Goal: Task Accomplishment & Management: Manage account settings

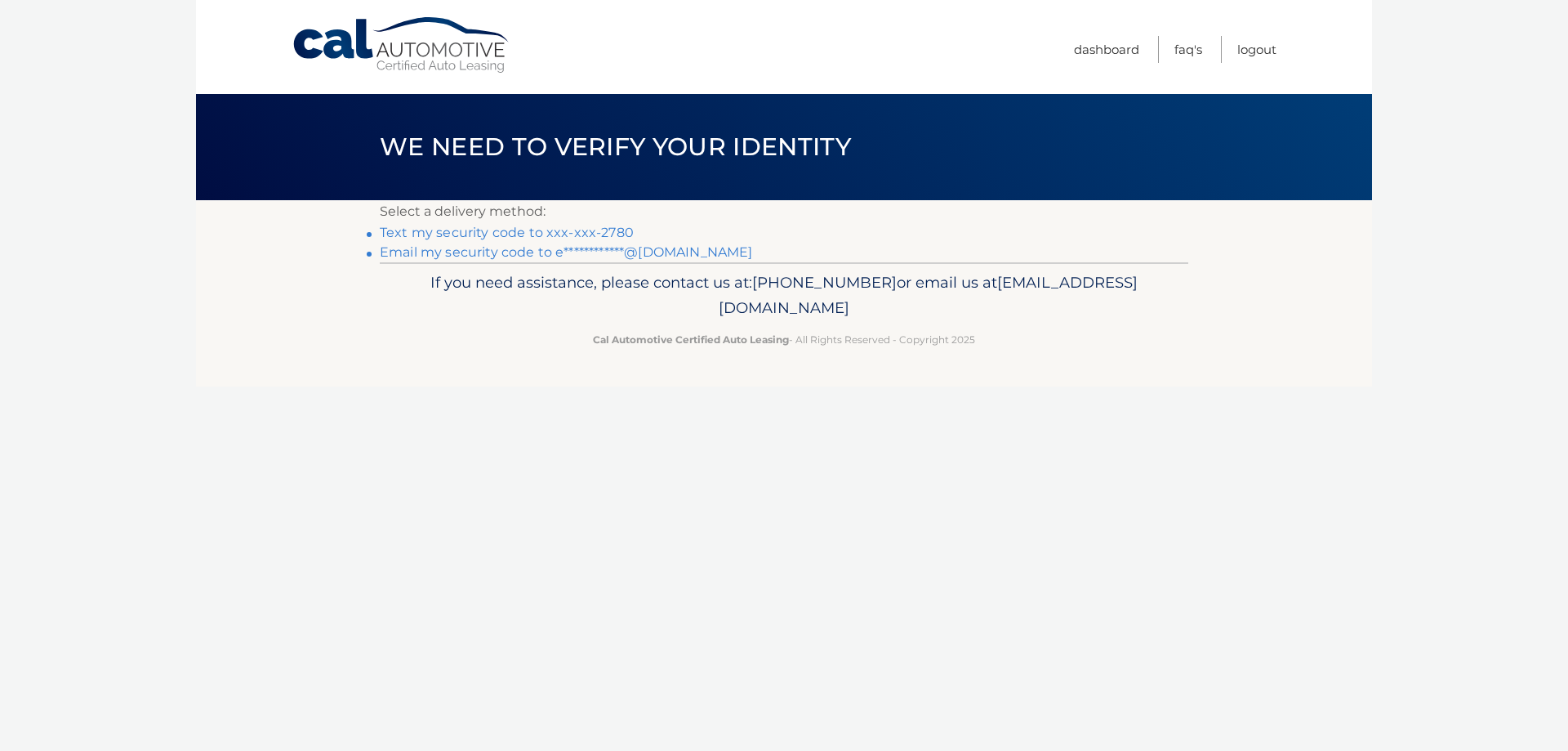
click at [582, 236] on link "Text my security code to xxx-xxx-2780" at bounding box center [507, 233] width 254 height 15
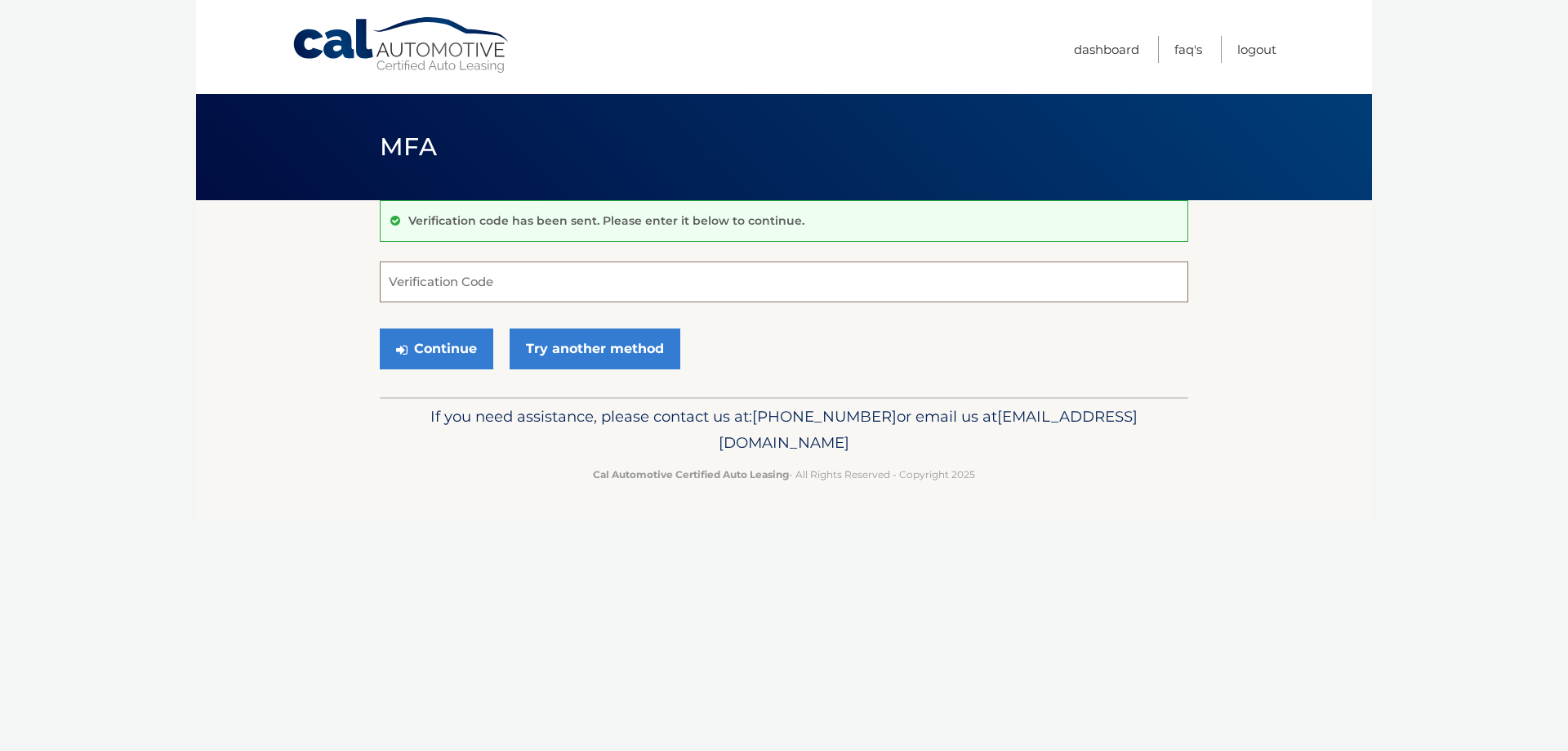
click at [574, 265] on input "Verification Code" at bounding box center [784, 282] width 809 height 40
type input "259171"
click at [452, 351] on button "Continue" at bounding box center [436, 349] width 113 height 40
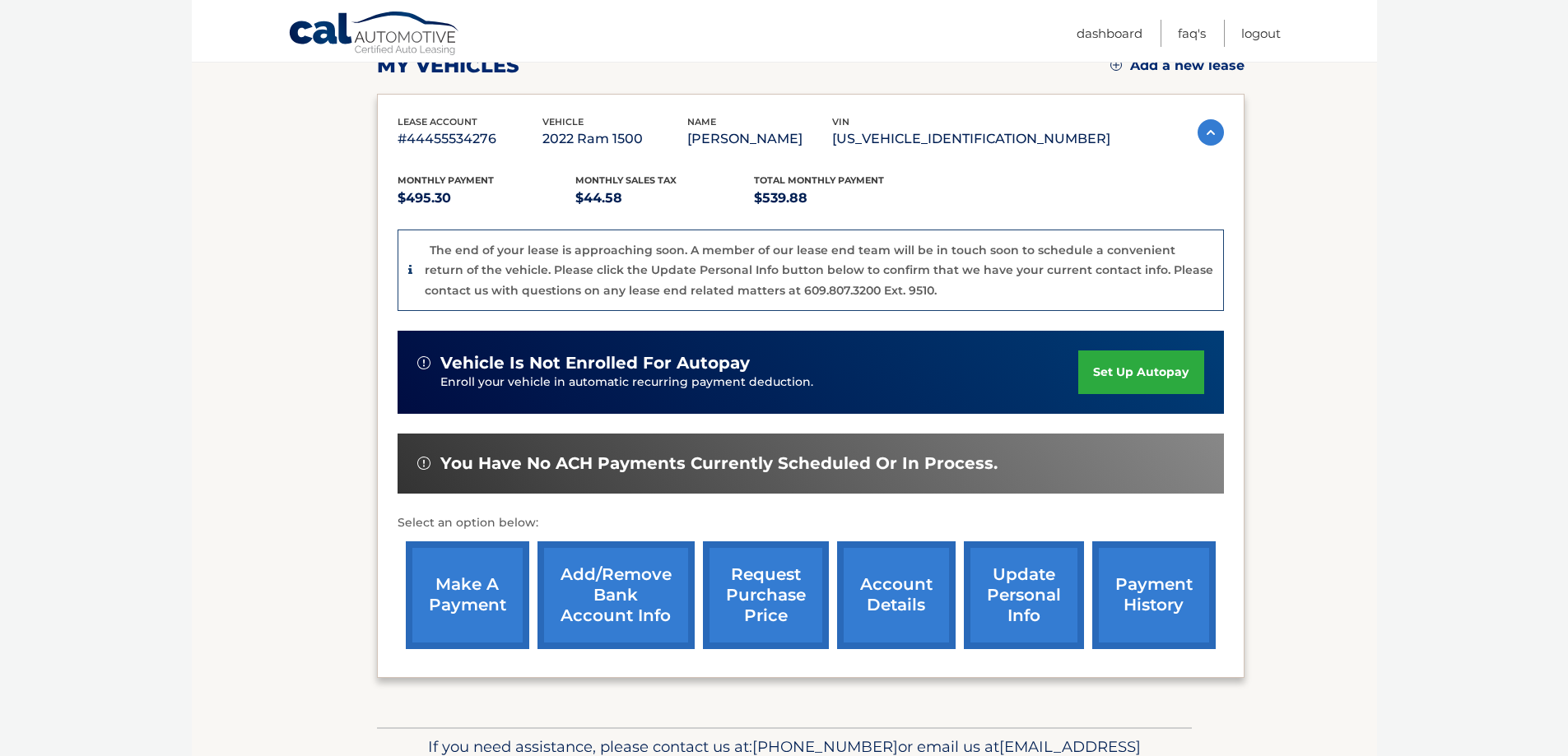
scroll to position [329, 0]
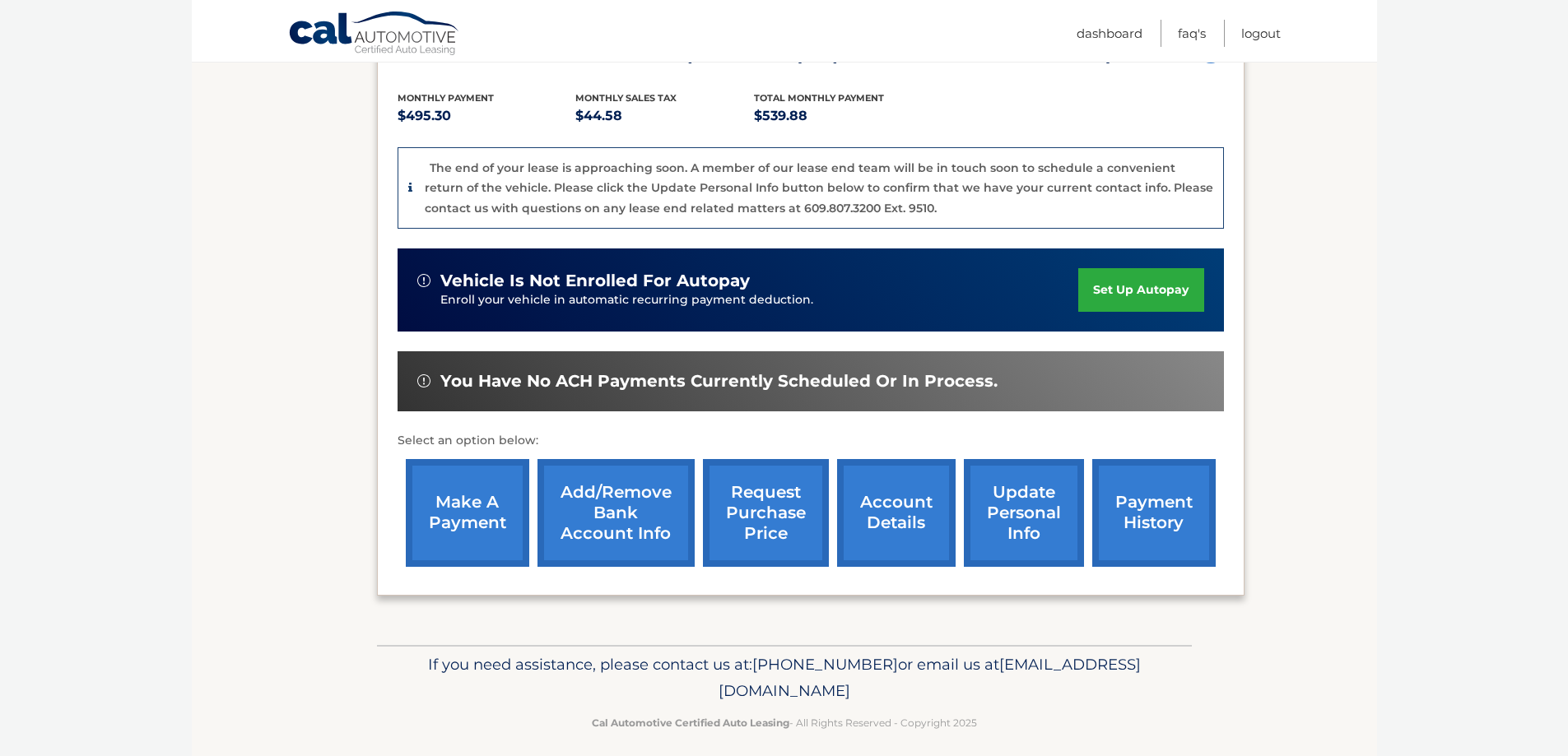
click at [881, 509] on link "account details" at bounding box center [896, 512] width 118 height 107
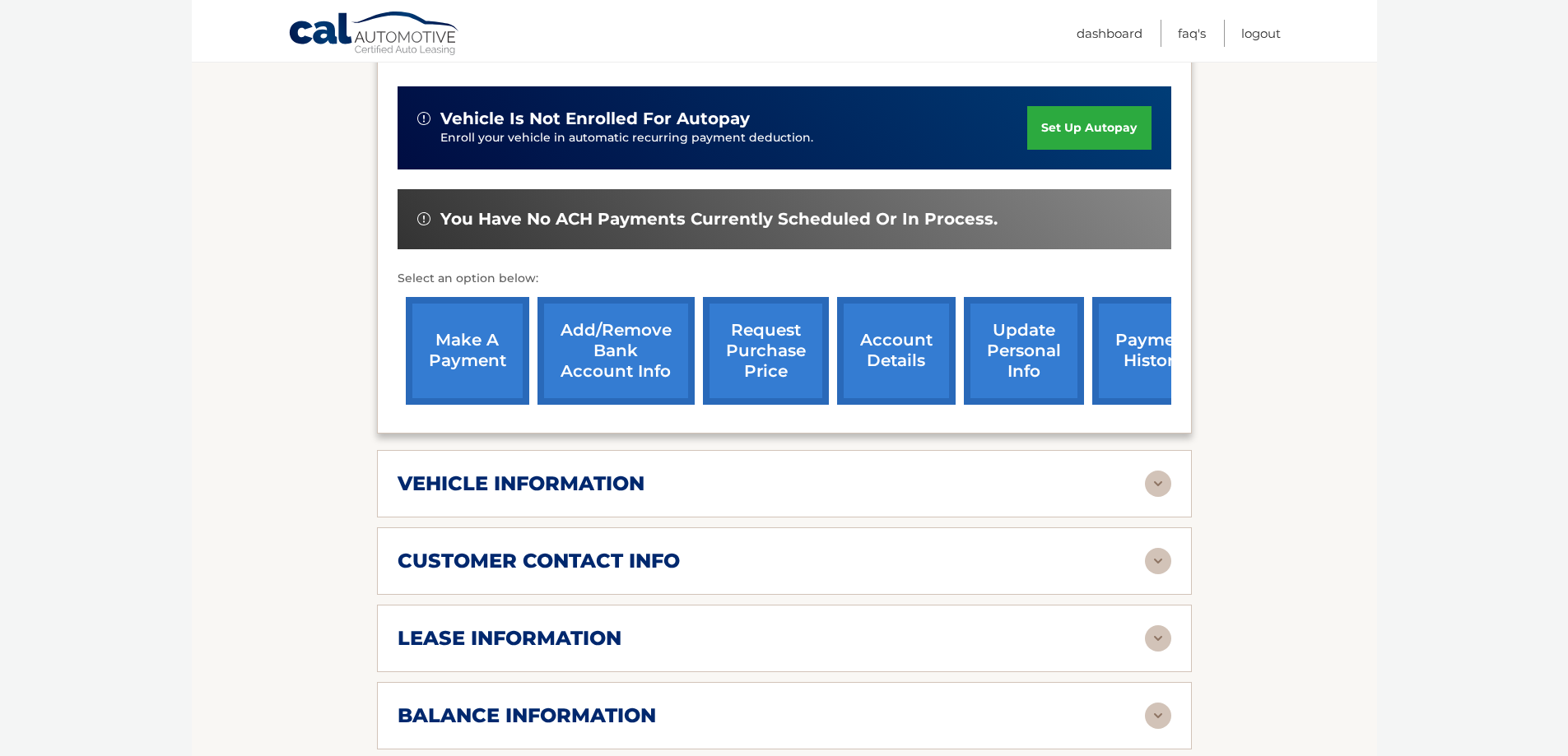
scroll to position [576, 0]
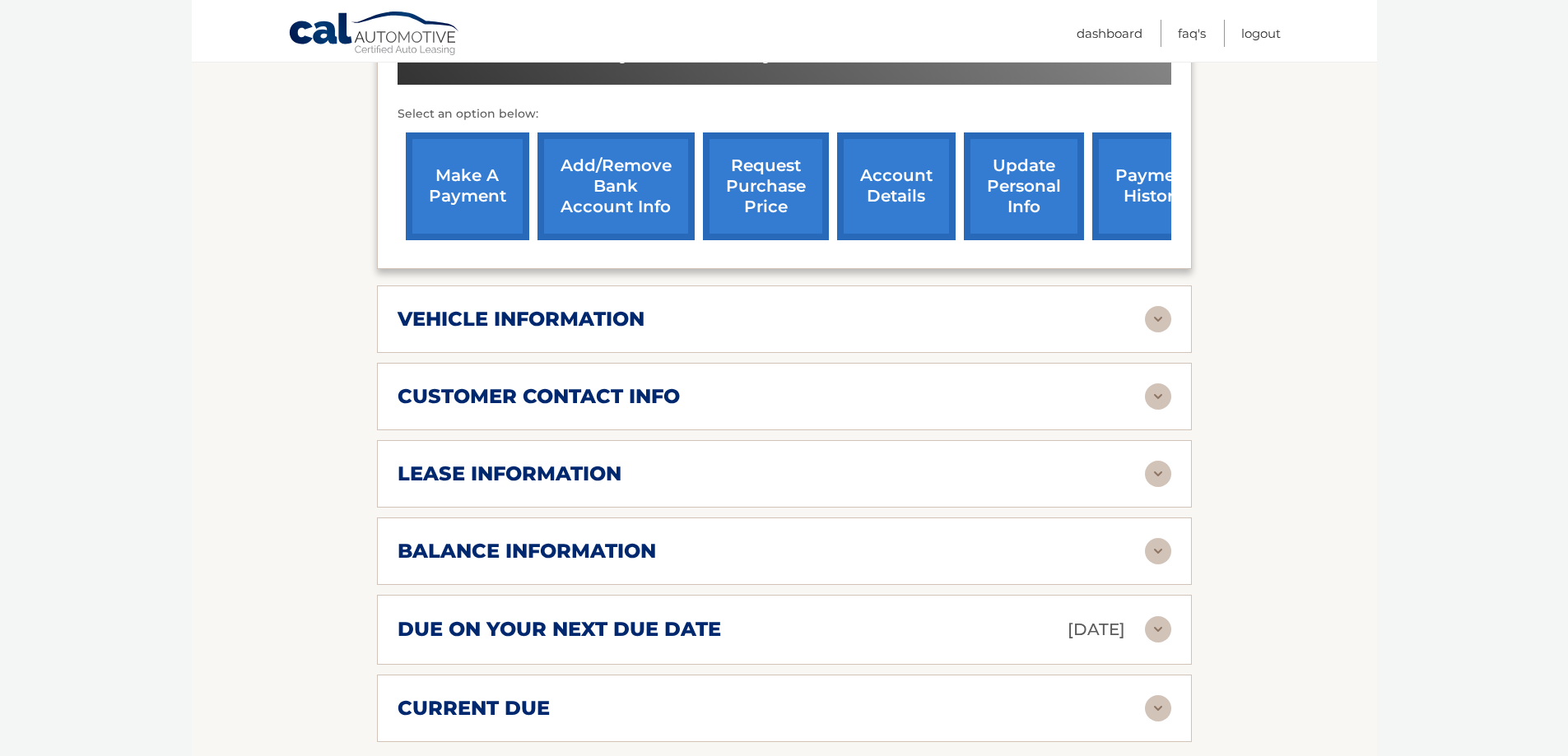
click at [1150, 317] on img at bounding box center [1157, 318] width 26 height 26
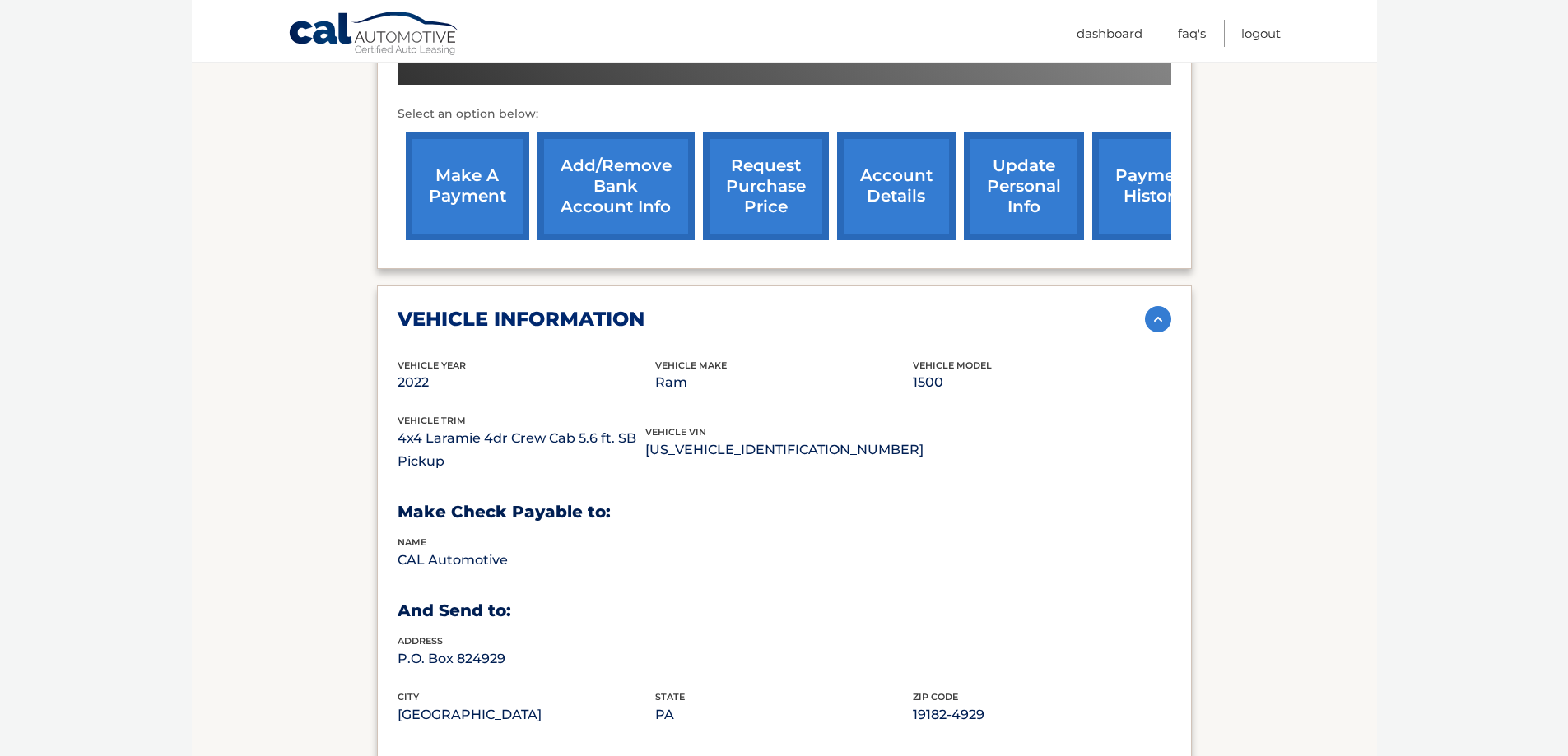
scroll to position [658, 0]
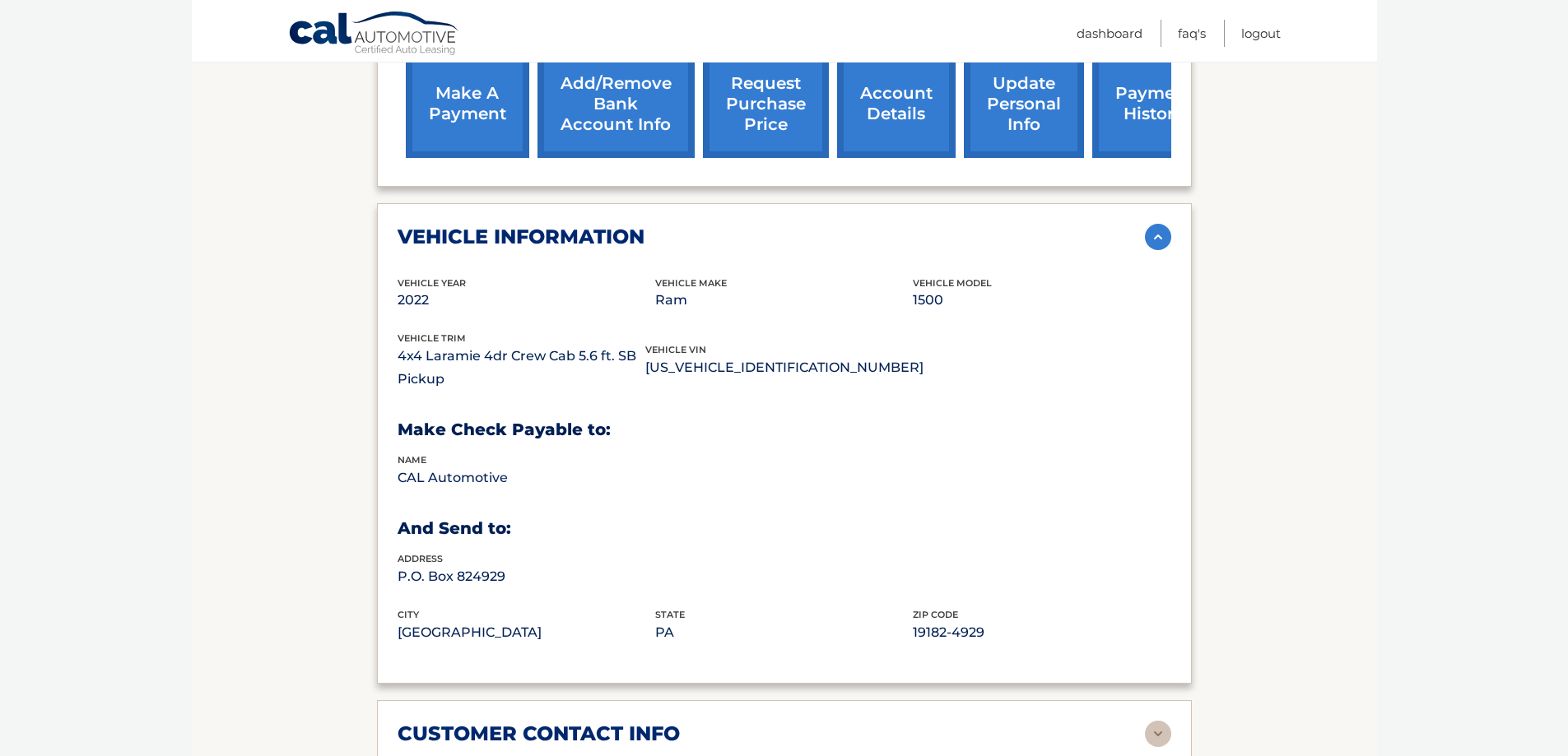
click at [1161, 244] on img at bounding box center [1157, 236] width 26 height 26
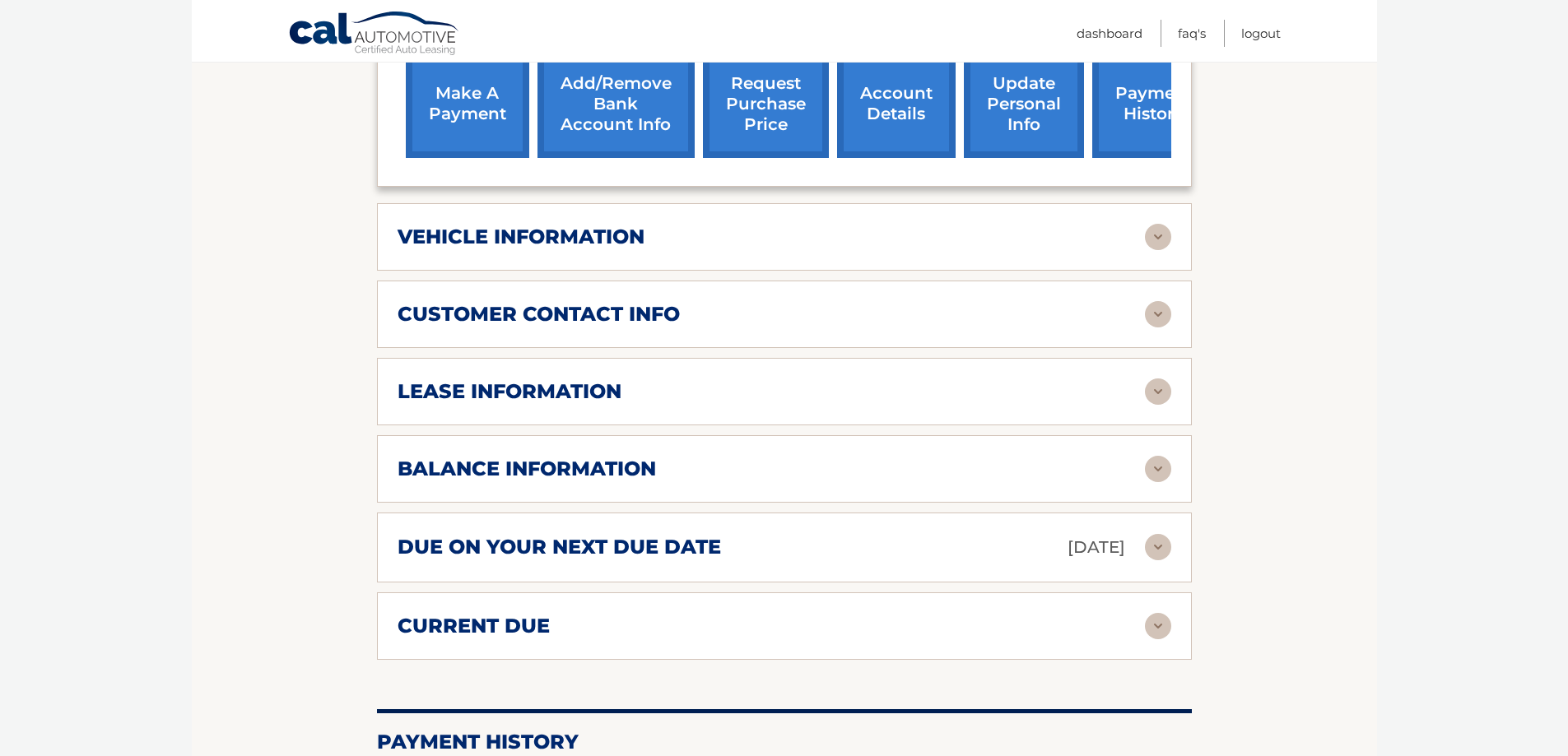
click at [1157, 395] on img at bounding box center [1157, 391] width 26 height 26
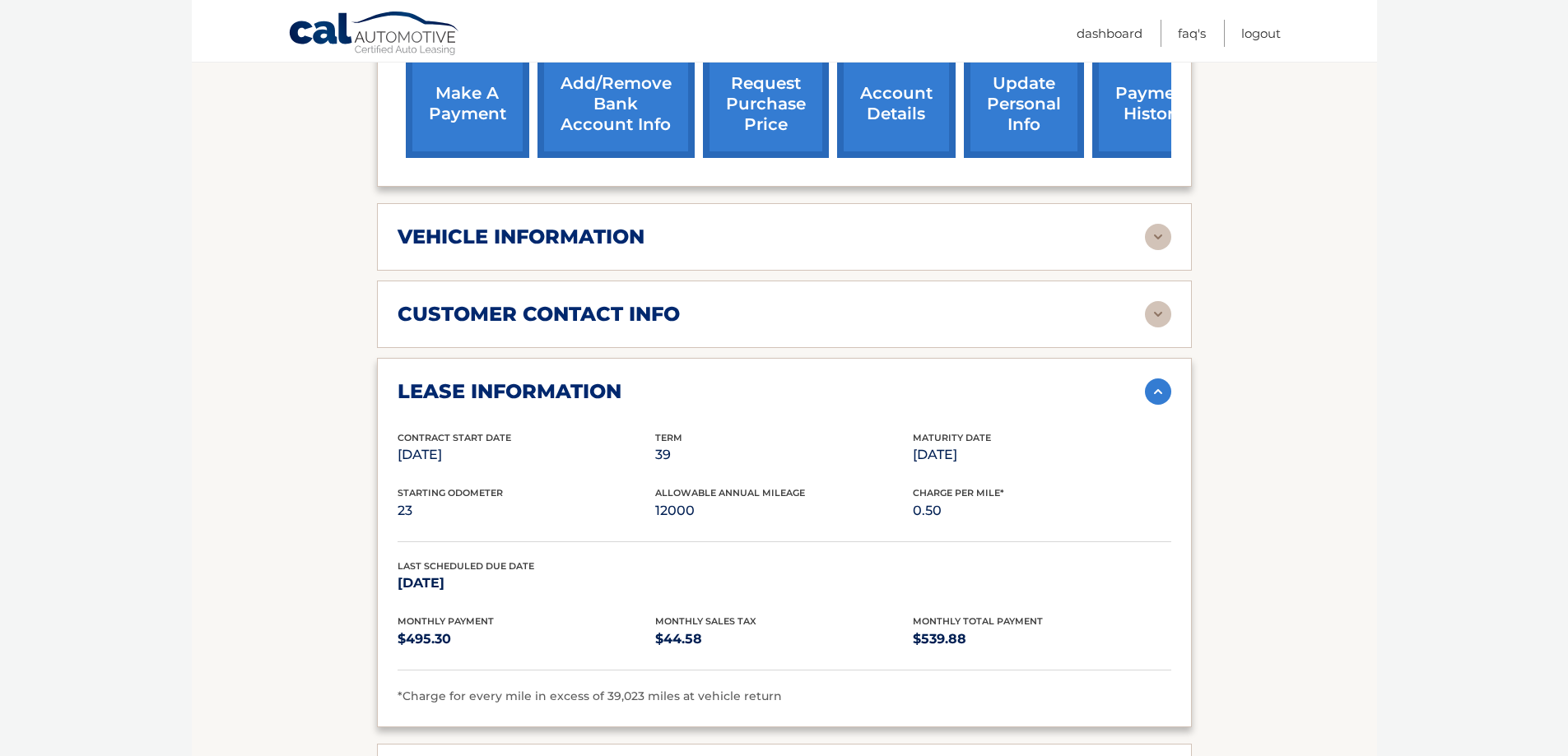
click at [1153, 395] on img at bounding box center [1157, 391] width 26 height 26
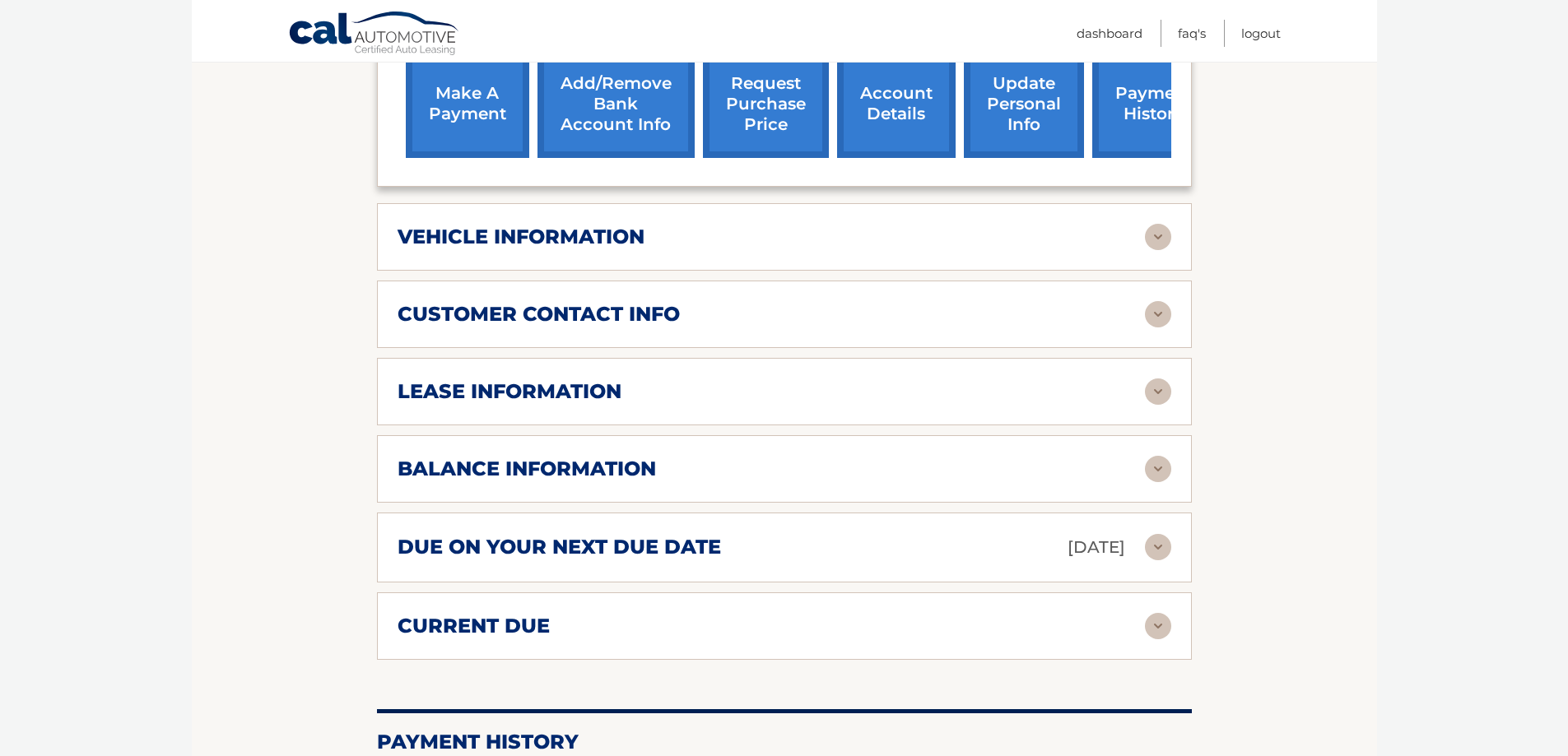
click at [1152, 481] on img at bounding box center [1157, 469] width 26 height 26
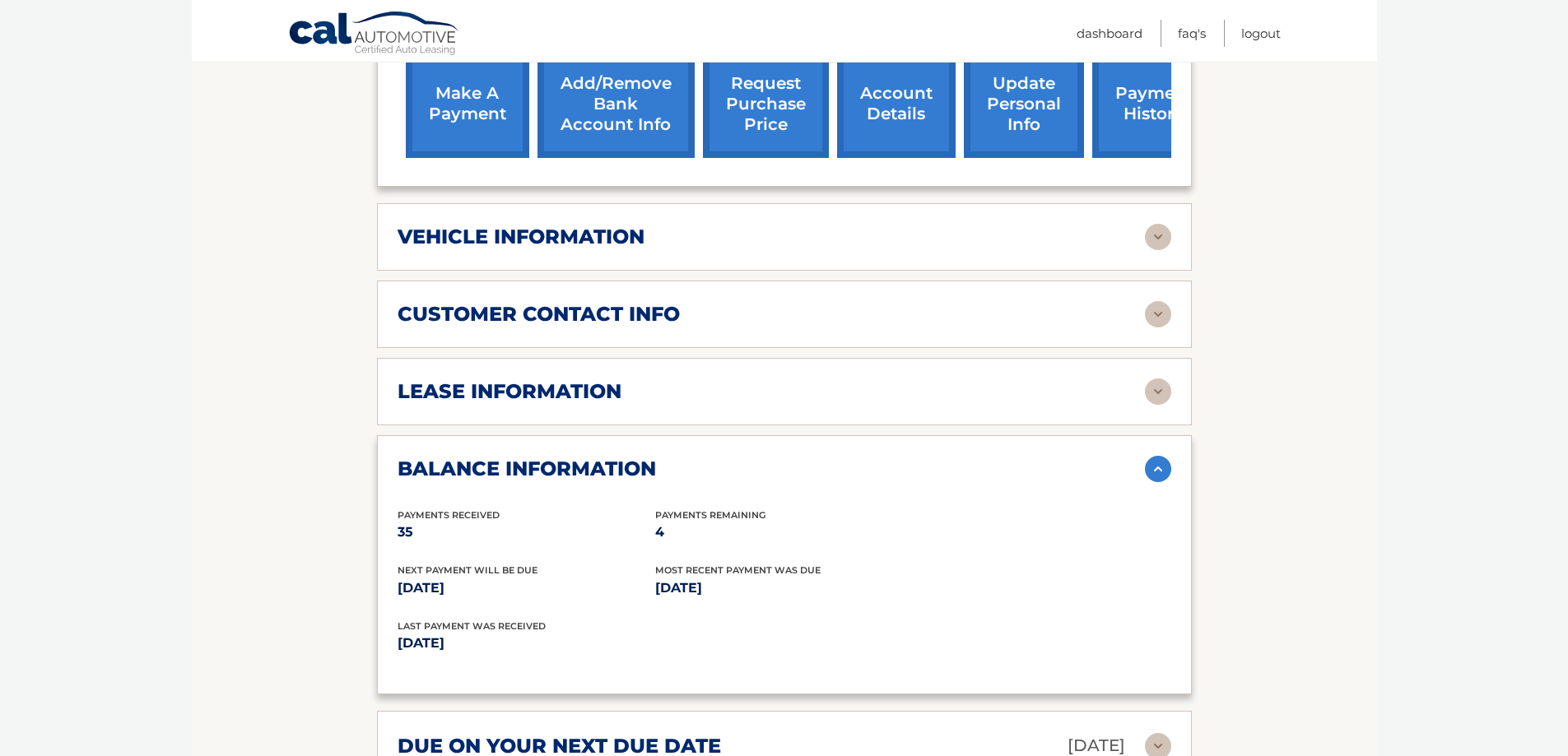
click at [1163, 465] on img at bounding box center [1157, 469] width 26 height 26
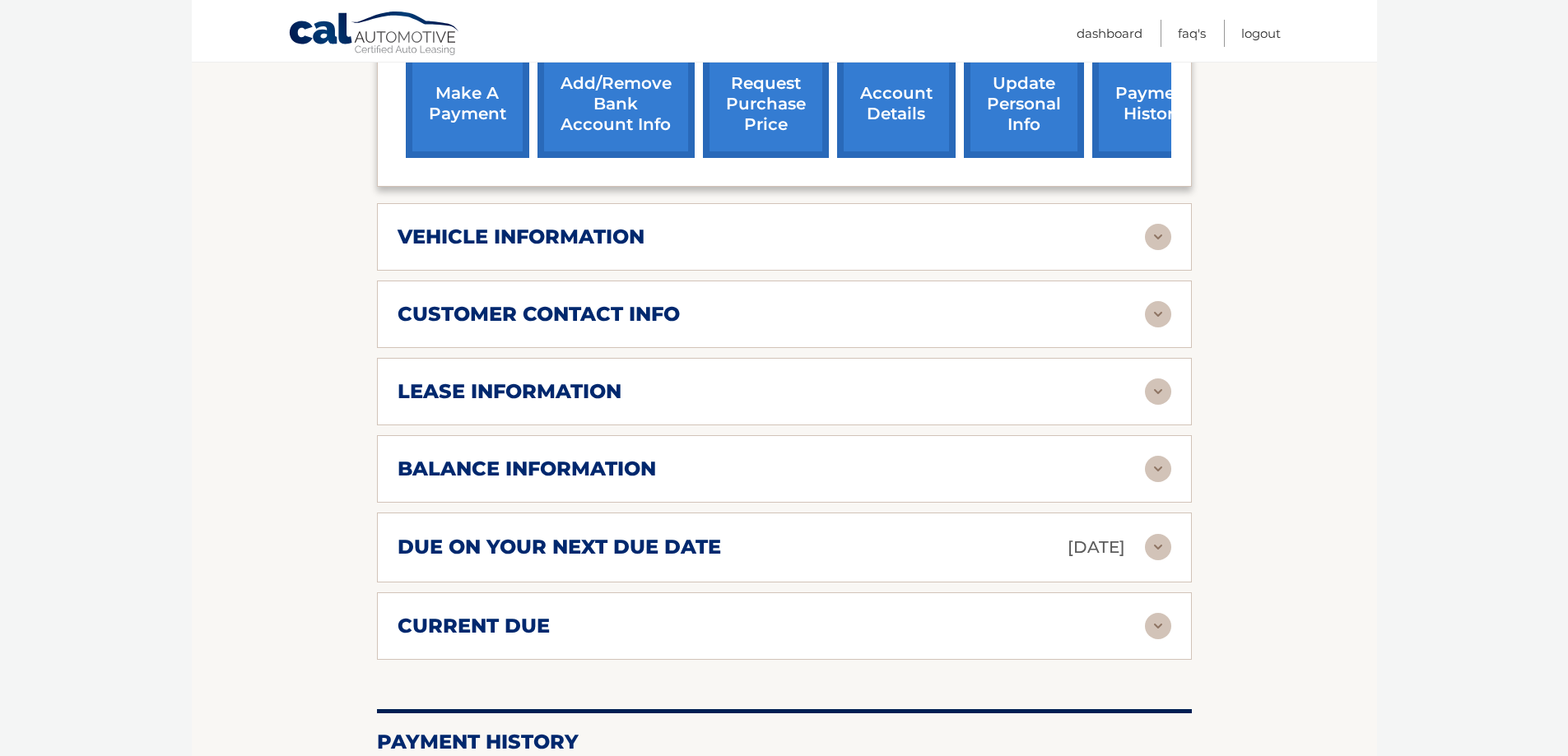
click at [1163, 465] on img at bounding box center [1157, 469] width 26 height 26
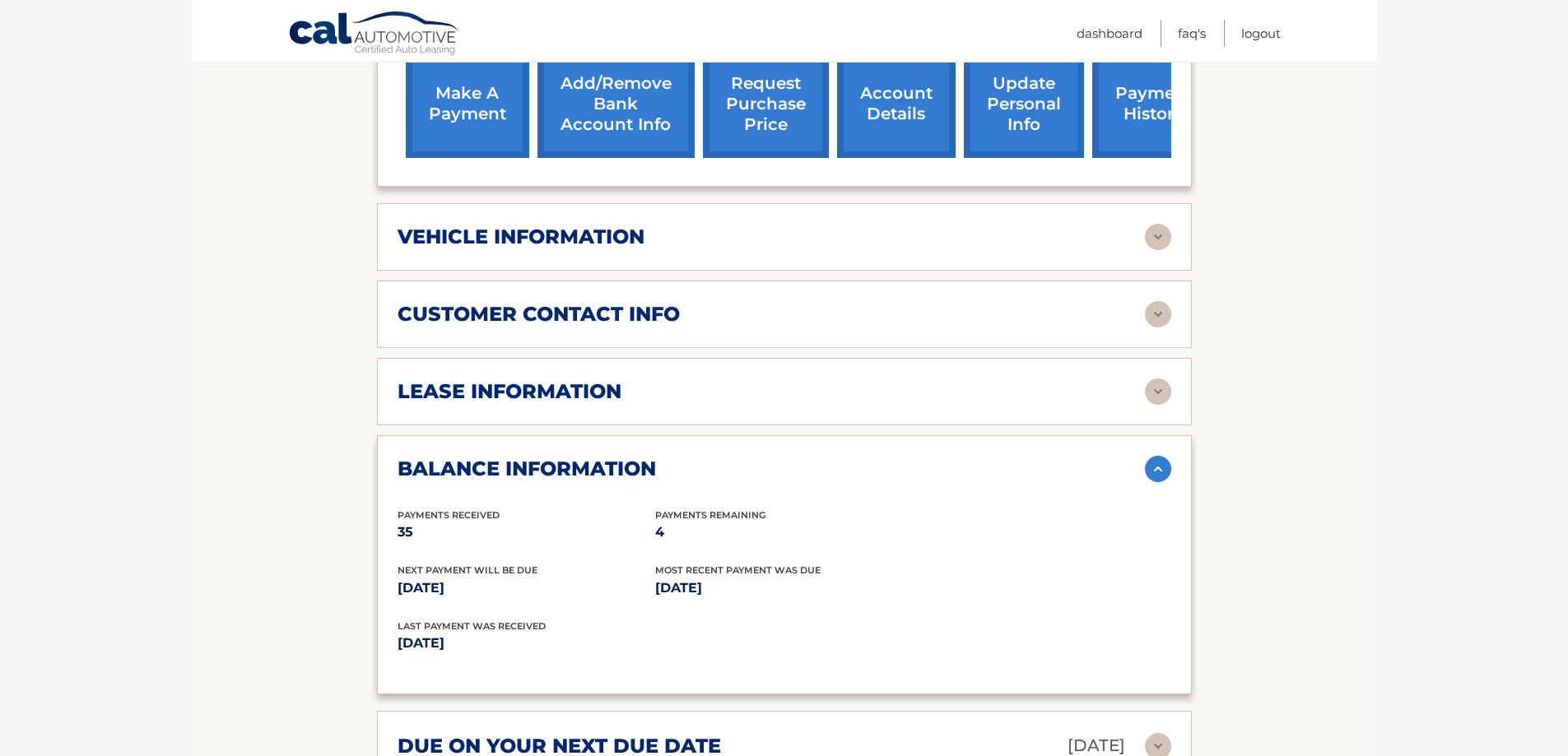
click at [1163, 465] on img at bounding box center [1157, 469] width 26 height 26
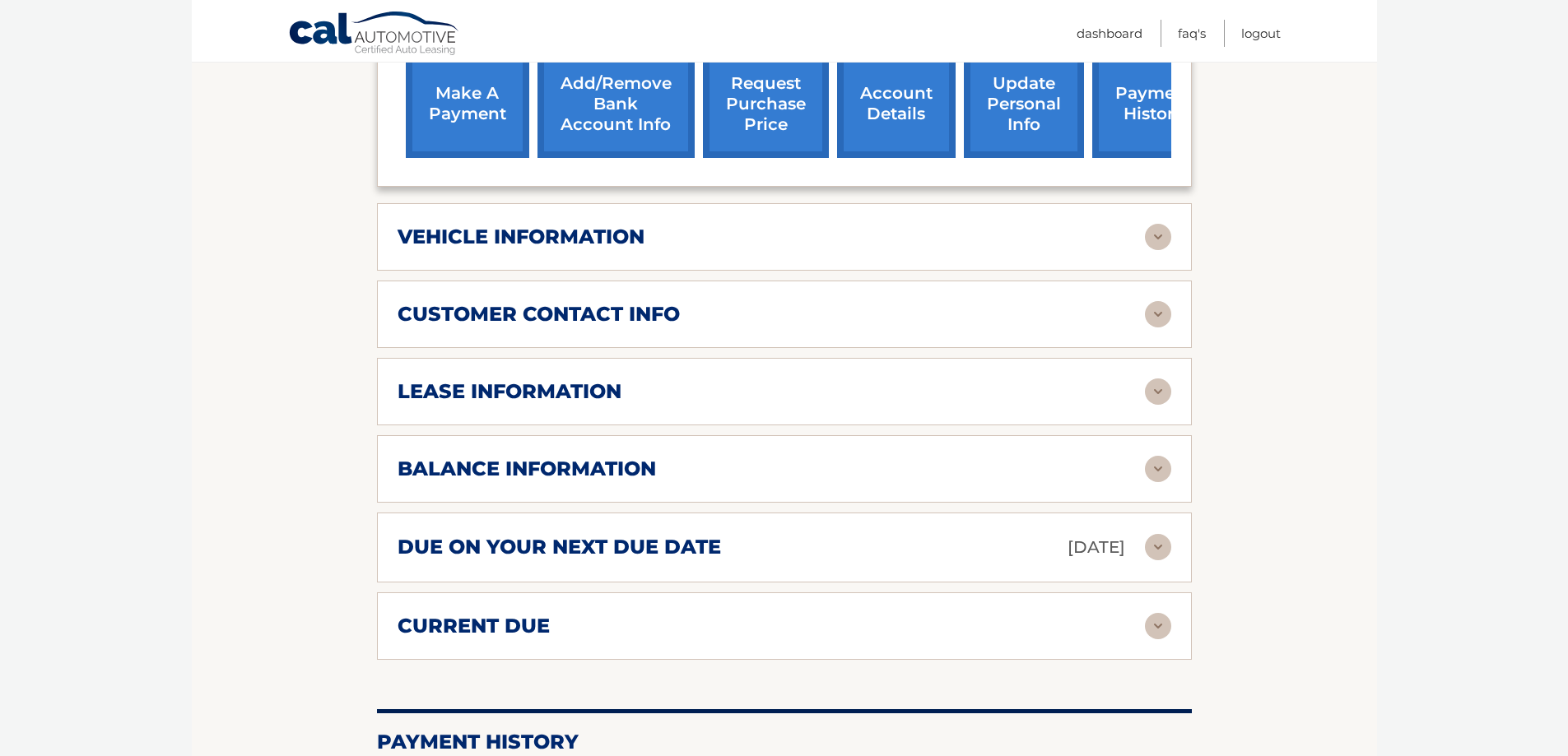
click at [1163, 465] on img at bounding box center [1157, 469] width 26 height 26
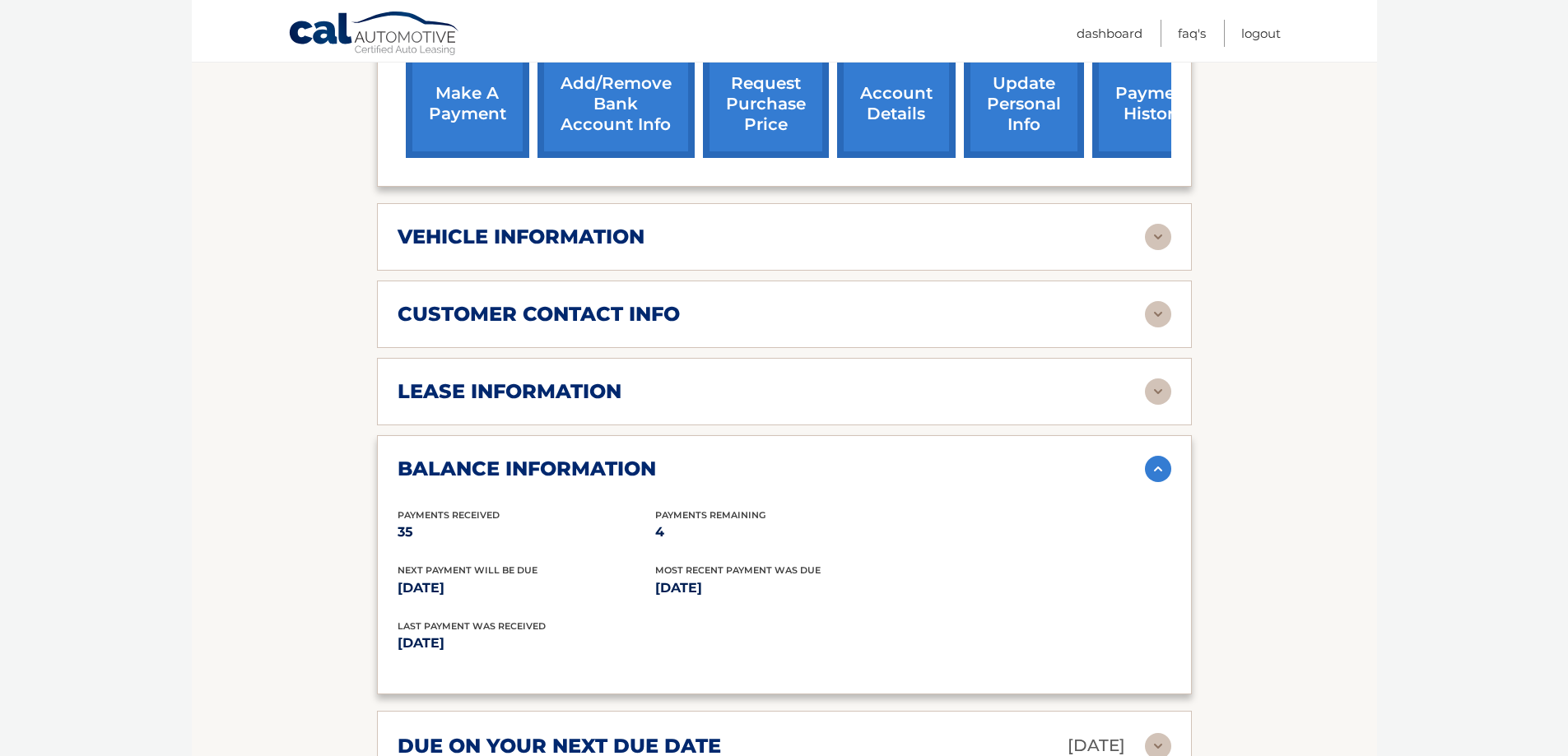
click at [1163, 465] on img at bounding box center [1157, 469] width 26 height 26
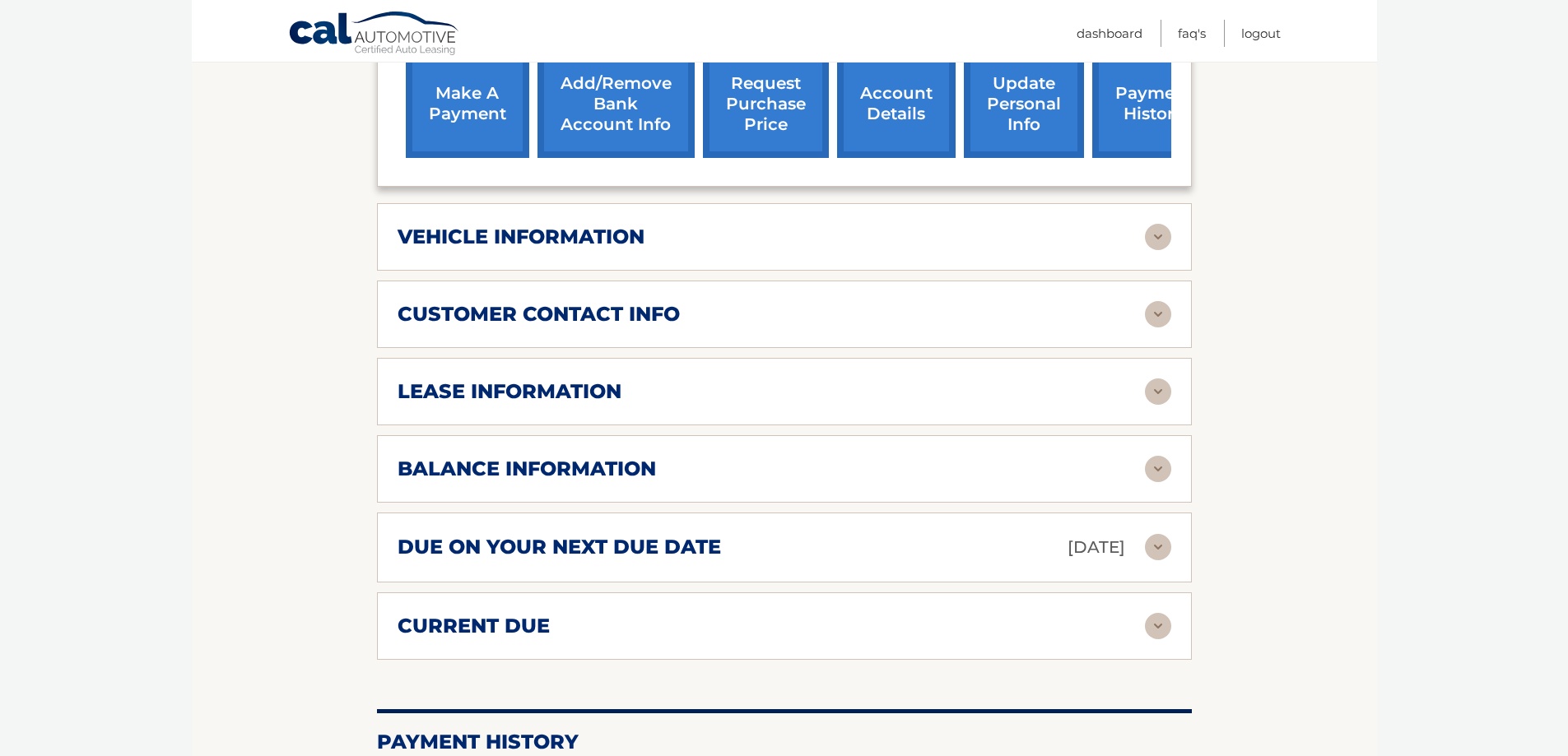
click at [1164, 533] on img at bounding box center [1157, 546] width 26 height 26
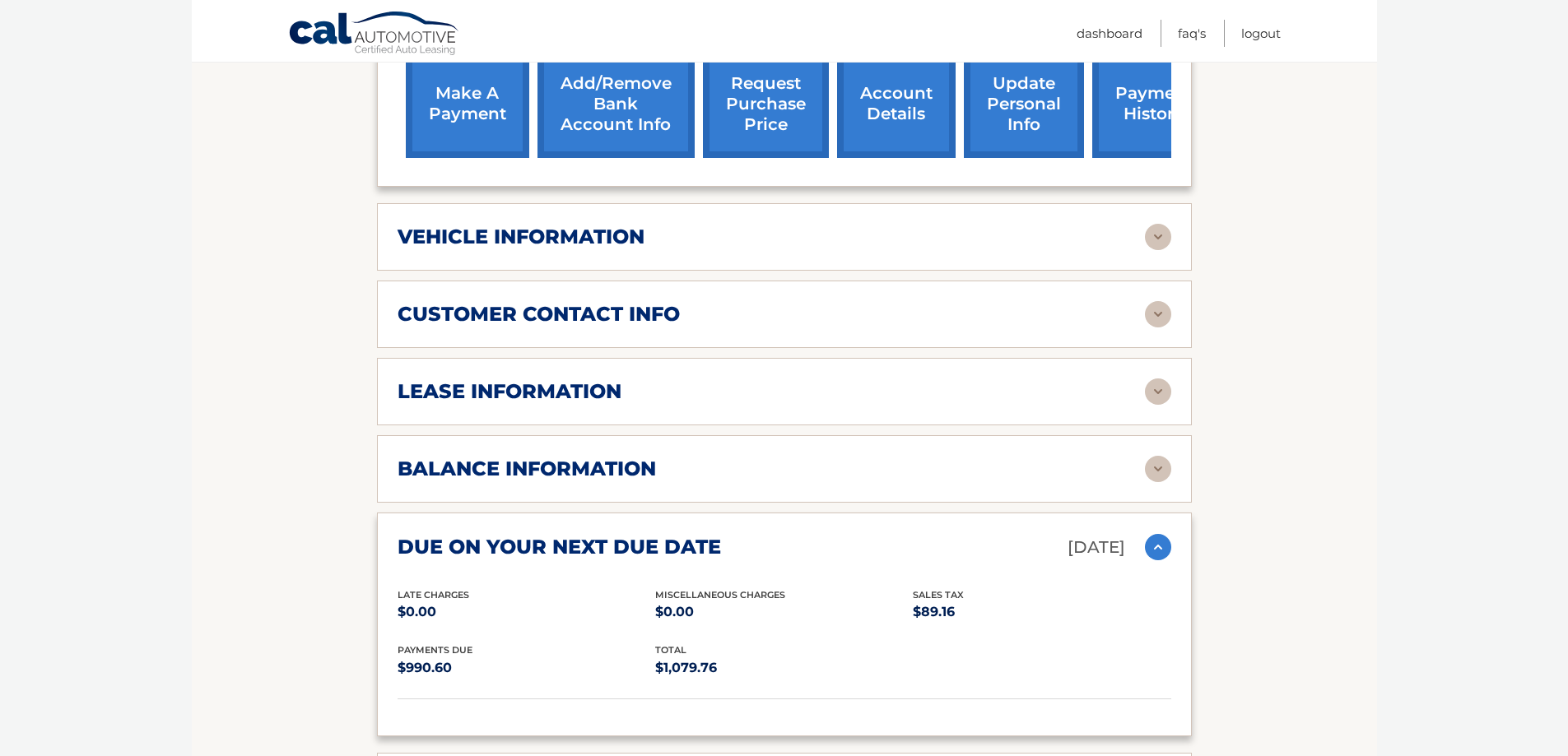
click at [1164, 533] on img at bounding box center [1157, 546] width 26 height 26
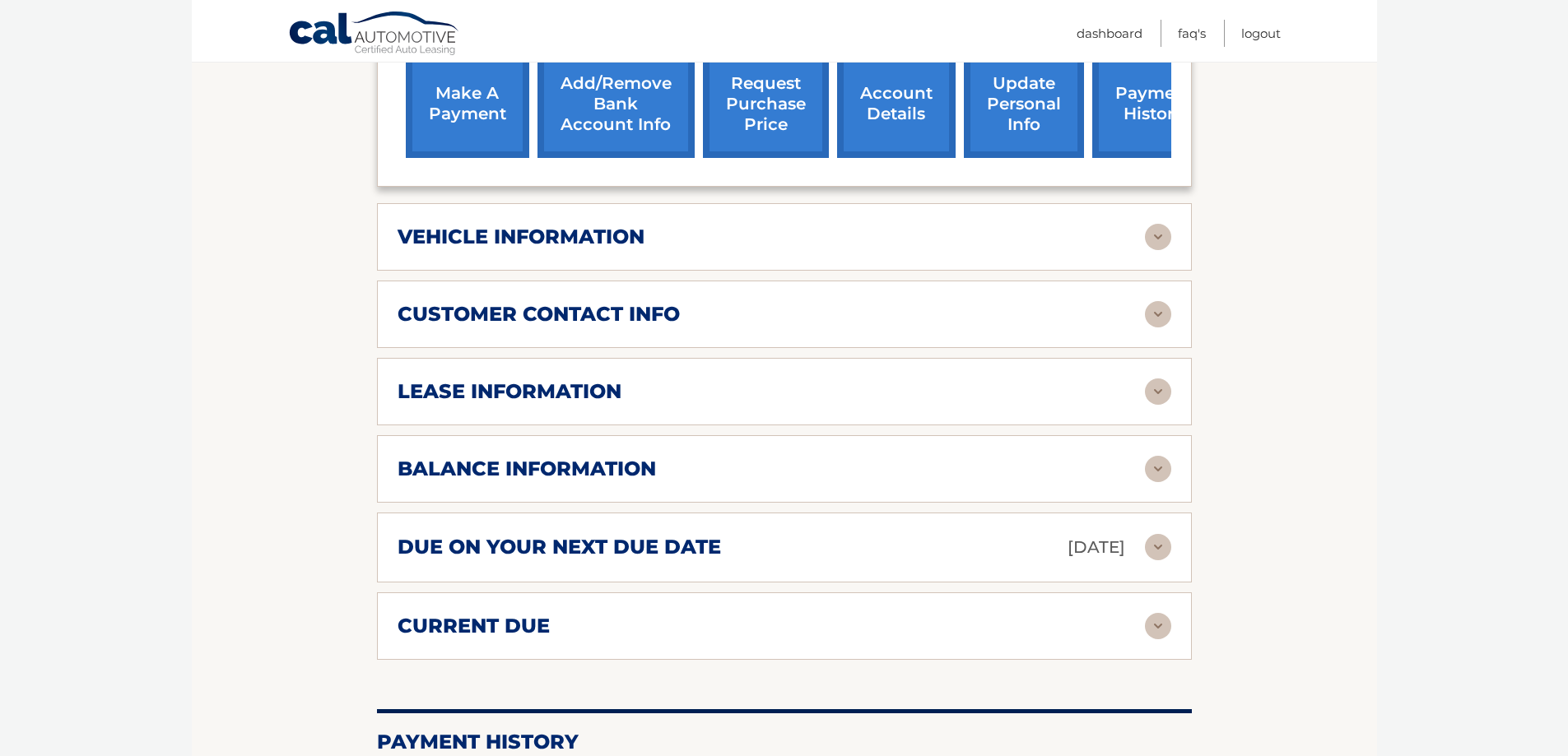
click at [1168, 614] on img at bounding box center [1157, 625] width 26 height 26
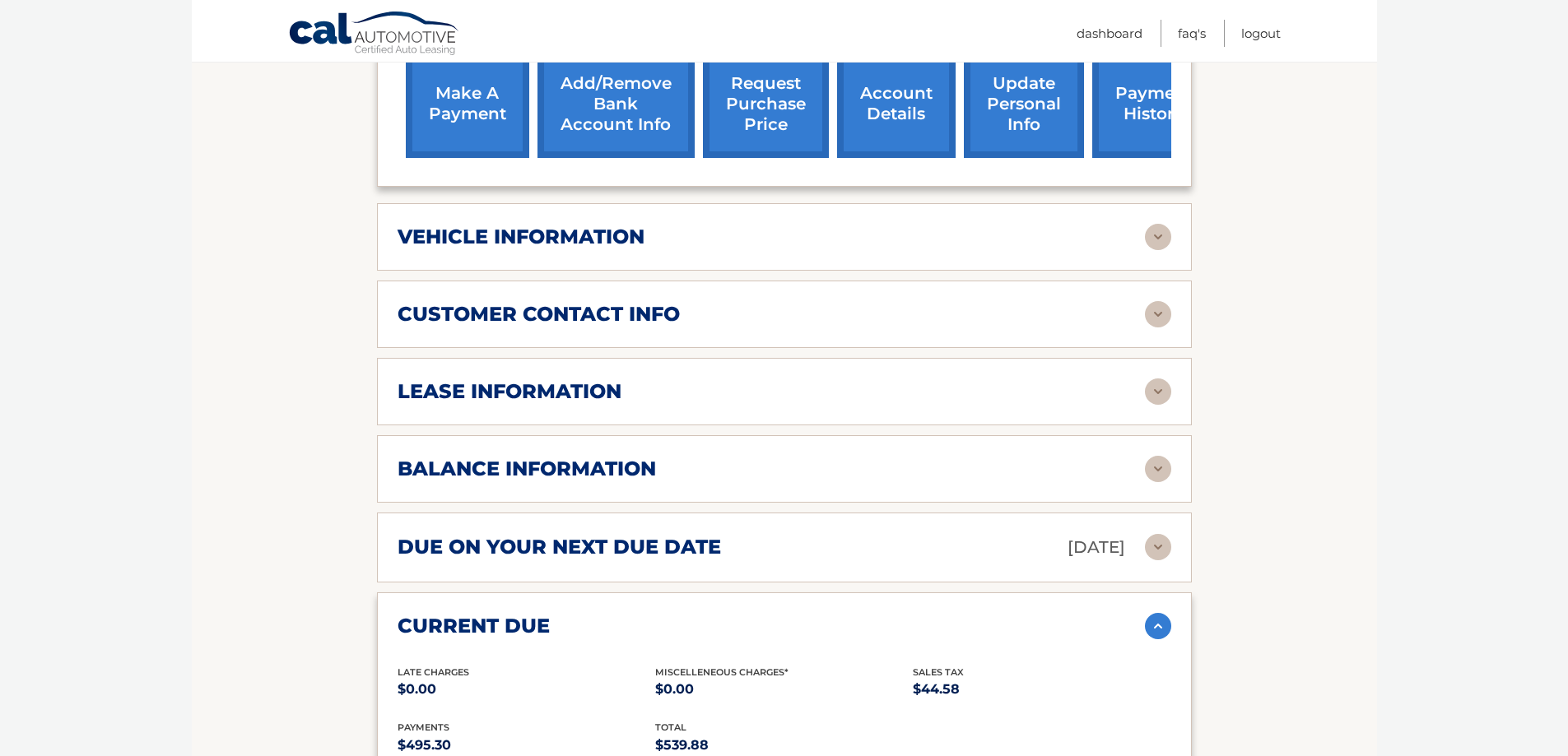
click at [1167, 617] on img at bounding box center [1157, 625] width 26 height 26
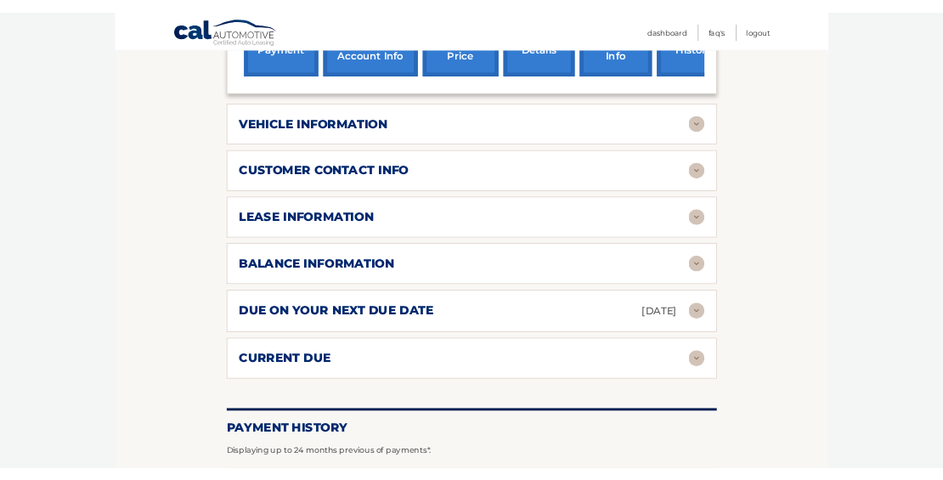
scroll to position [564, 0]
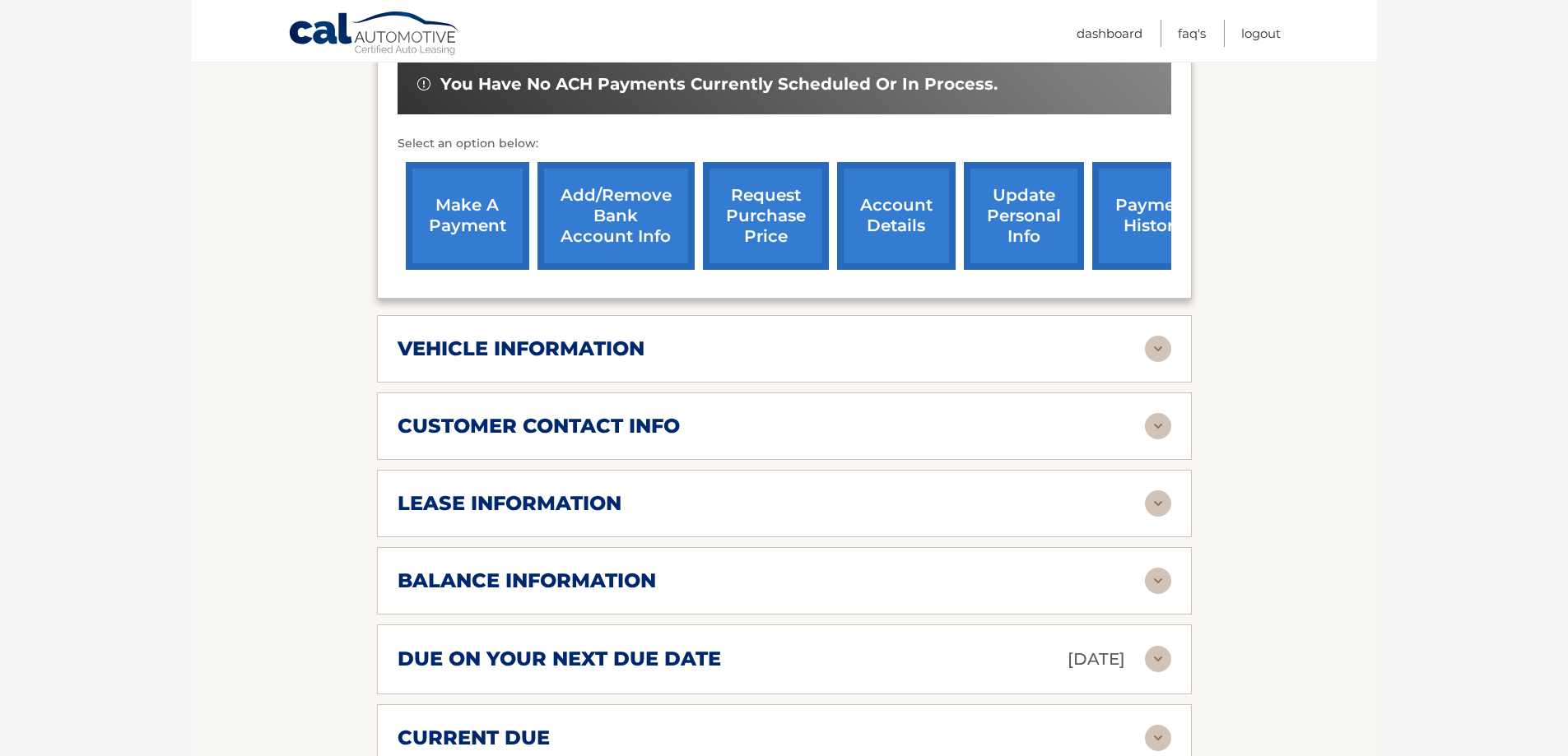
click at [761, 246] on link "request purchase price" at bounding box center [766, 215] width 126 height 107
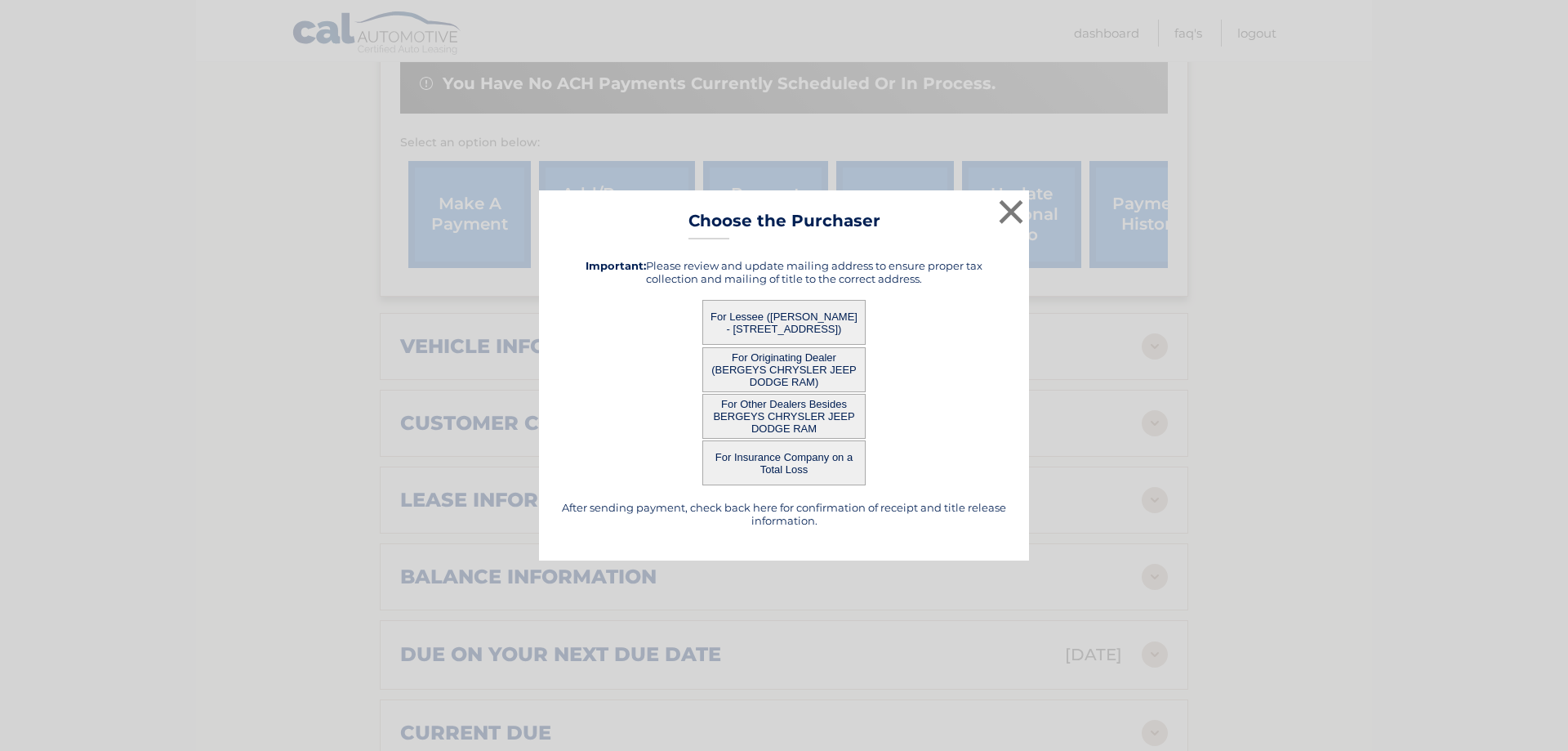
click at [809, 321] on button "For Lessee ([PERSON_NAME] - [STREET_ADDRESS])" at bounding box center [784, 322] width 163 height 45
click at [801, 369] on button "For Originating Dealer (BERGEYS CHRYSLER JEEP DODGE RAM)" at bounding box center [784, 369] width 163 height 45
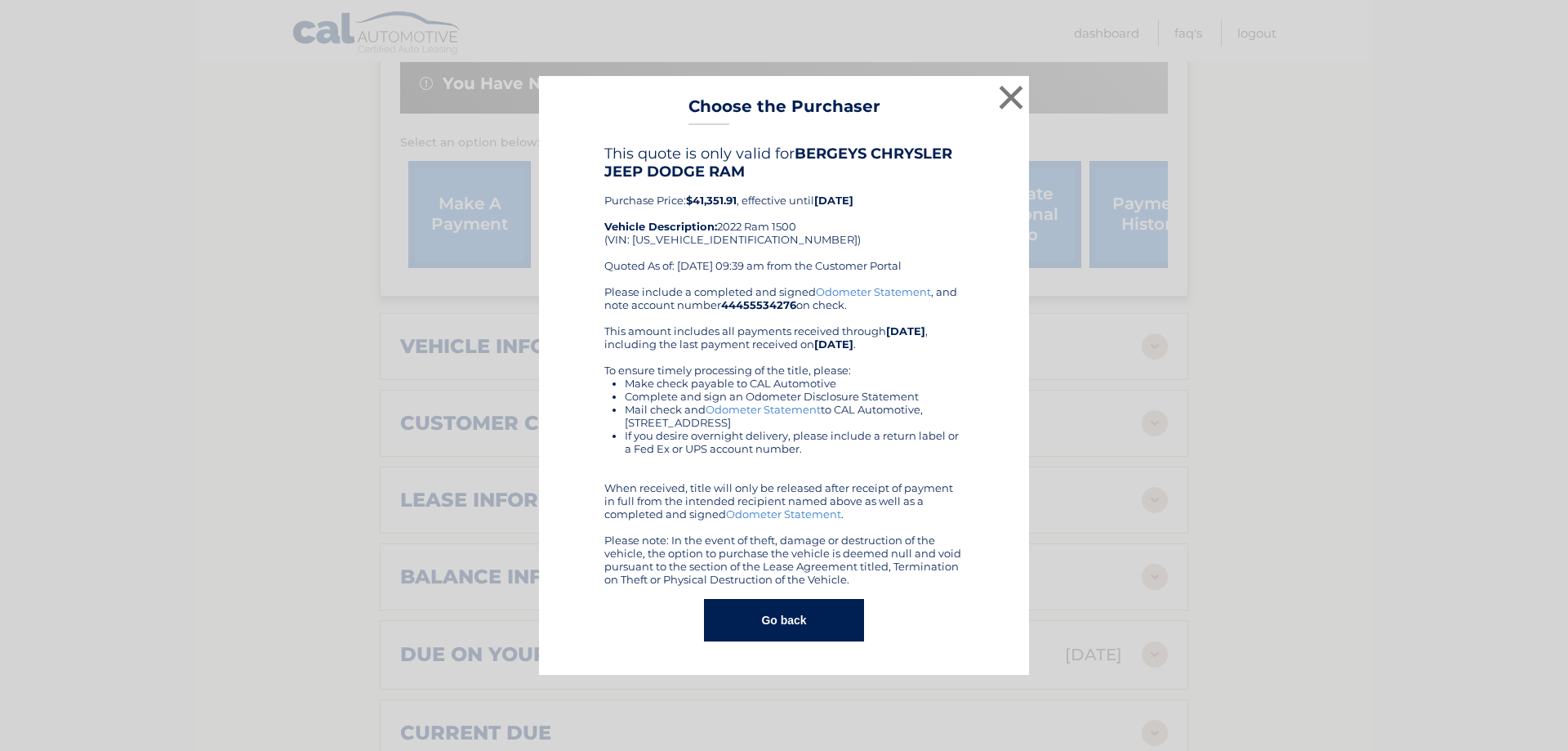
click at [819, 616] on button "Go back" at bounding box center [784, 620] width 160 height 42
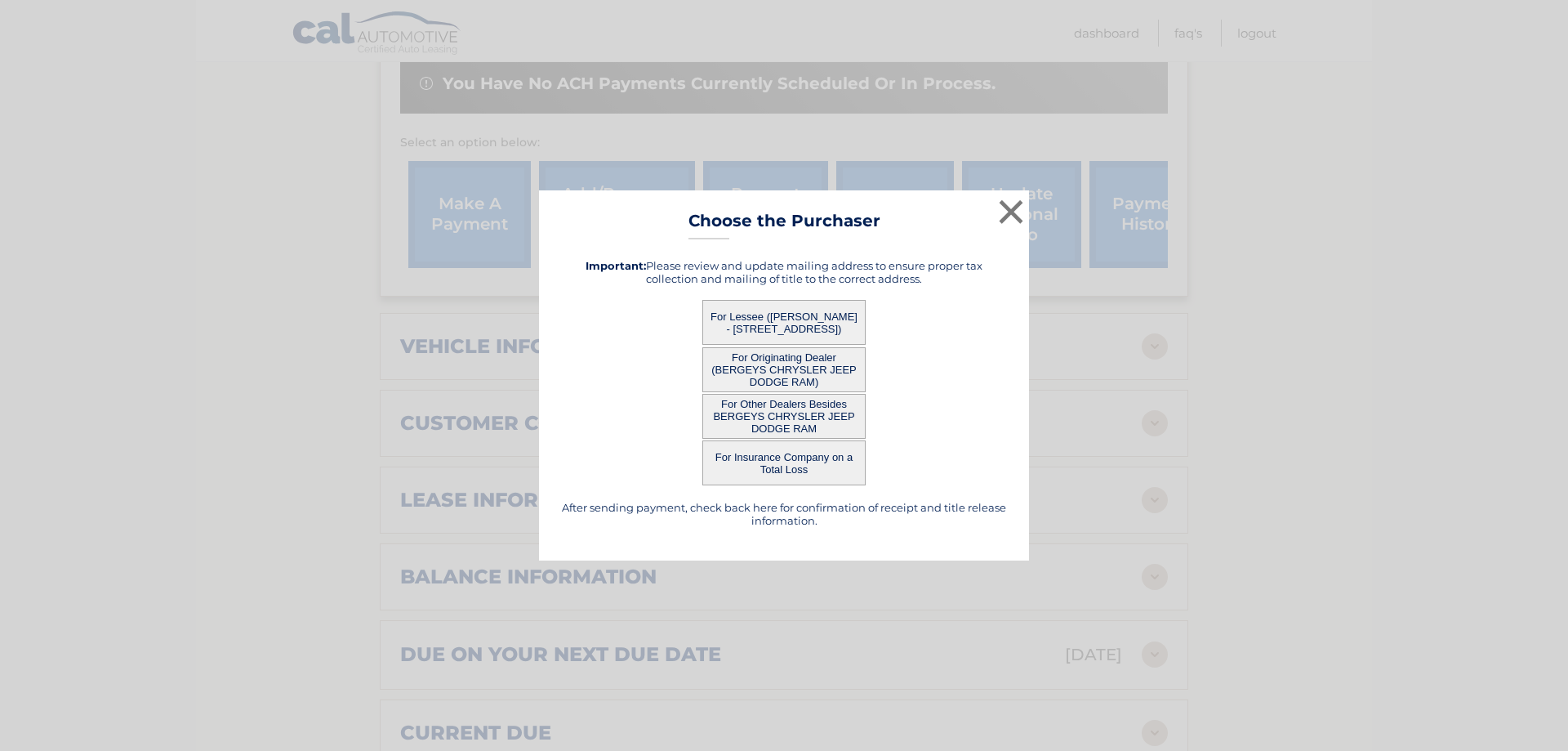
click at [774, 327] on button "For Lessee ([PERSON_NAME] - [STREET_ADDRESS])" at bounding box center [784, 322] width 163 height 45
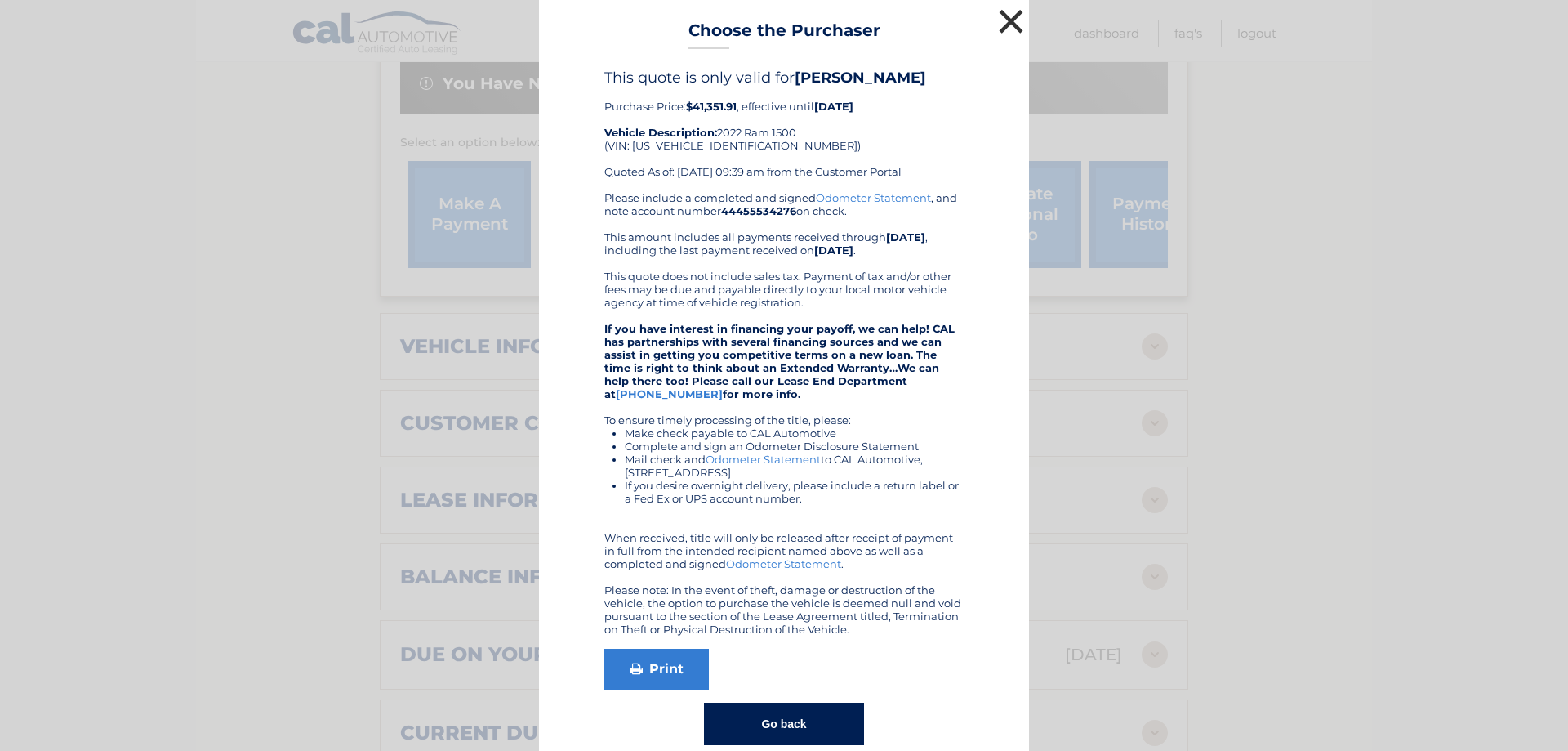
click at [1003, 33] on button "×" at bounding box center [1011, 21] width 33 height 33
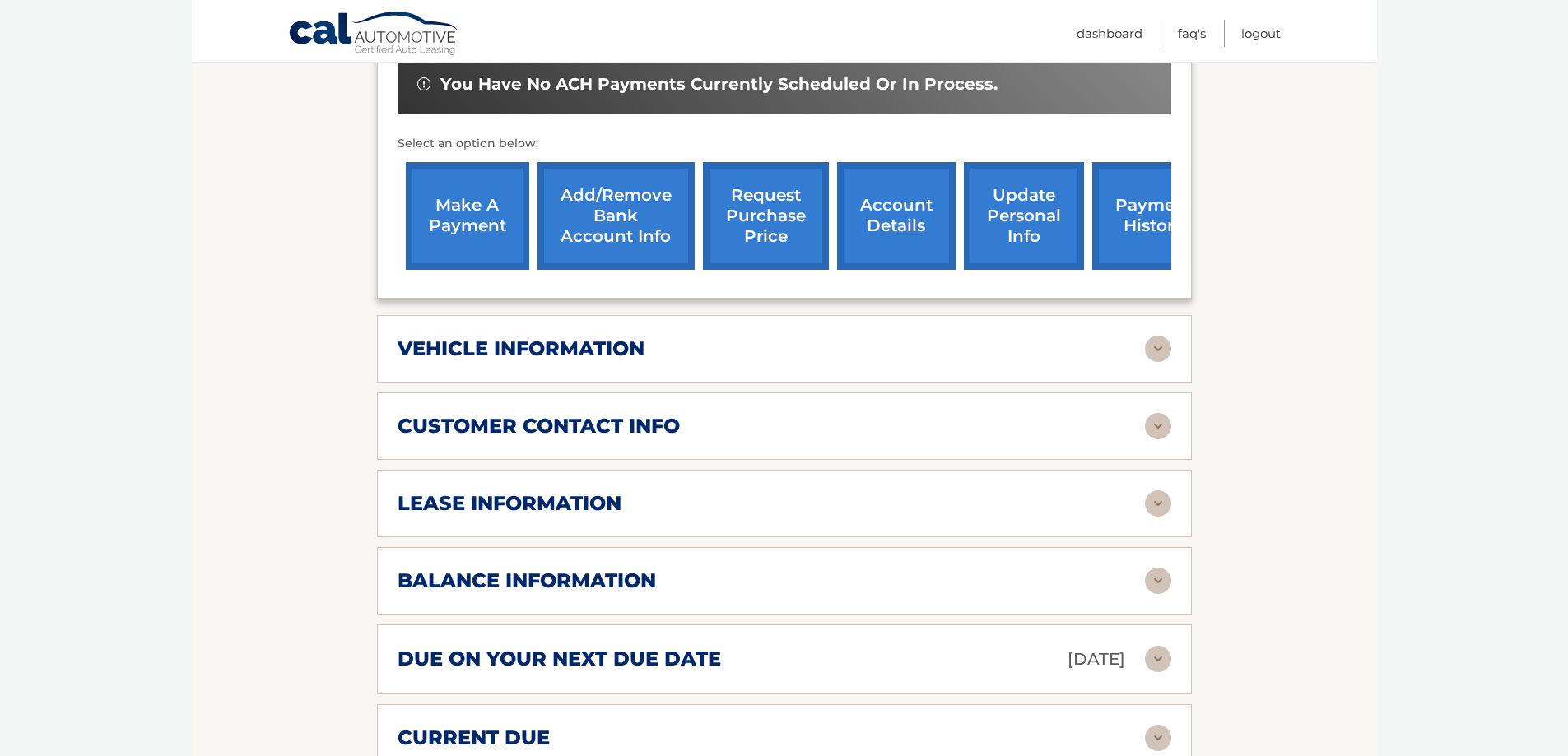
click at [576, 356] on h2 "vehicle information" at bounding box center [520, 348] width 247 height 24
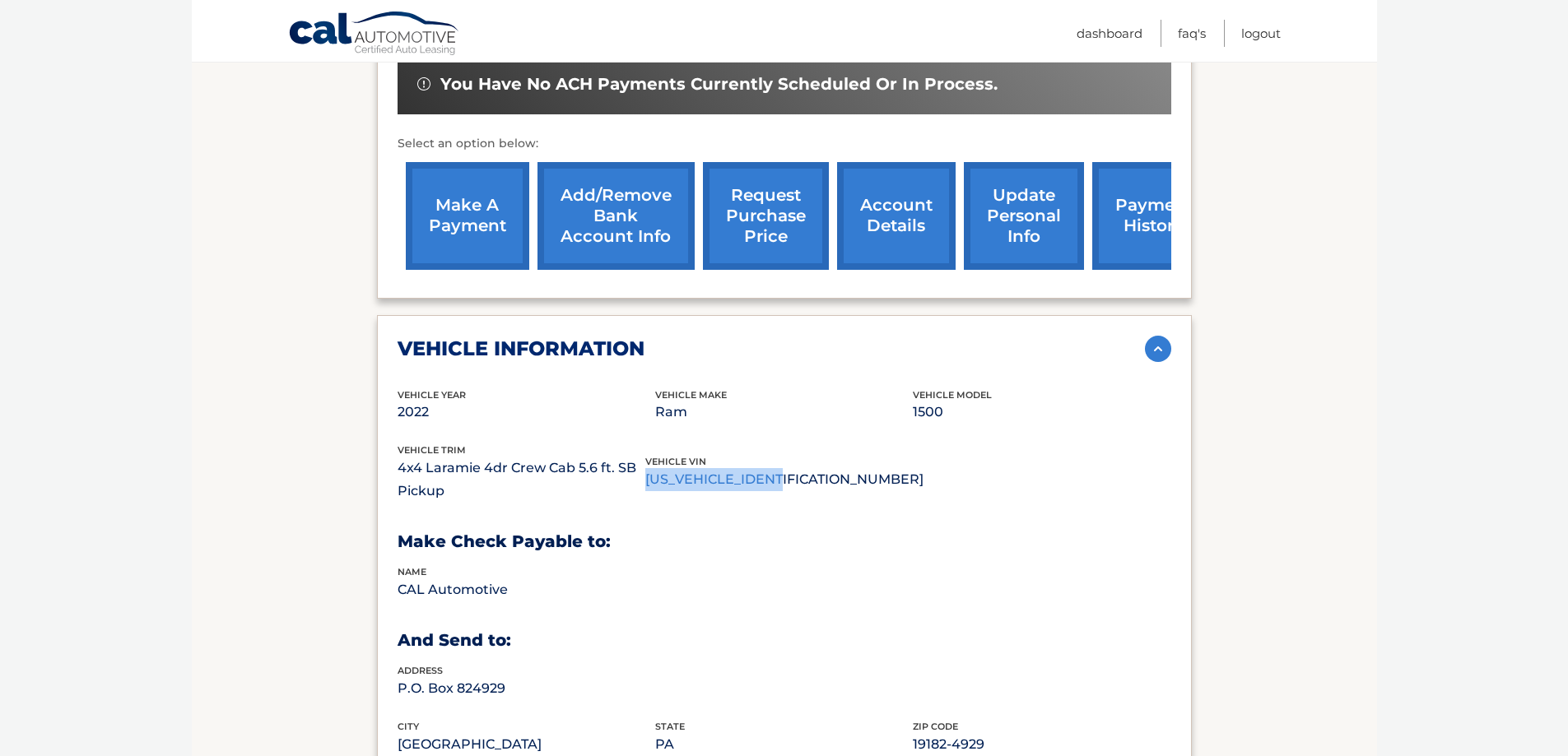
drag, startPoint x: 782, startPoint y: 481, endPoint x: 656, endPoint y: 490, distance: 126.3
click at [656, 490] on p "[US_VEHICLE_IDENTIFICATION_NUMBER]" at bounding box center [784, 479] width 278 height 23
copy p "[US_VEHICLE_IDENTIFICATION_NUMBER]"
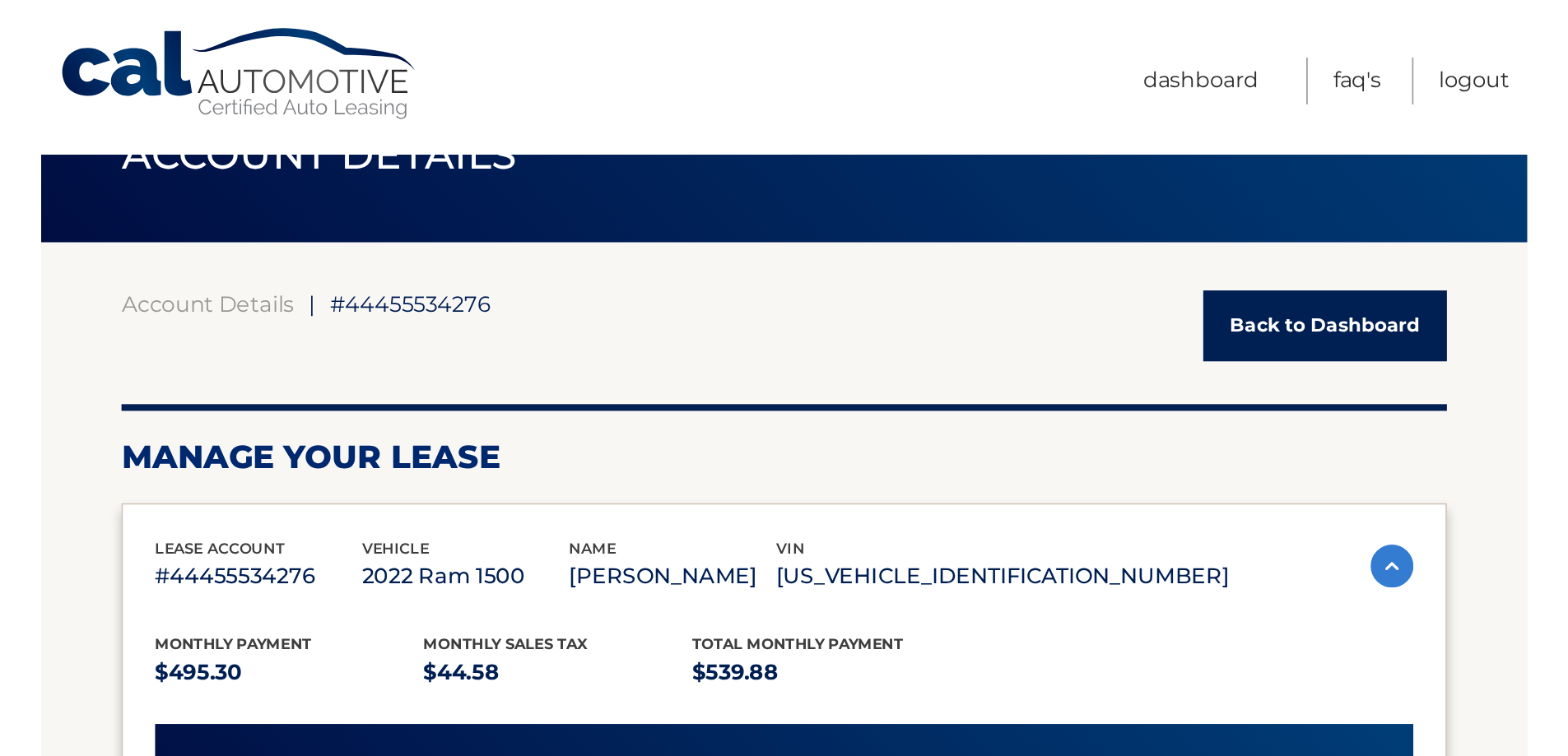
scroll to position [0, 0]
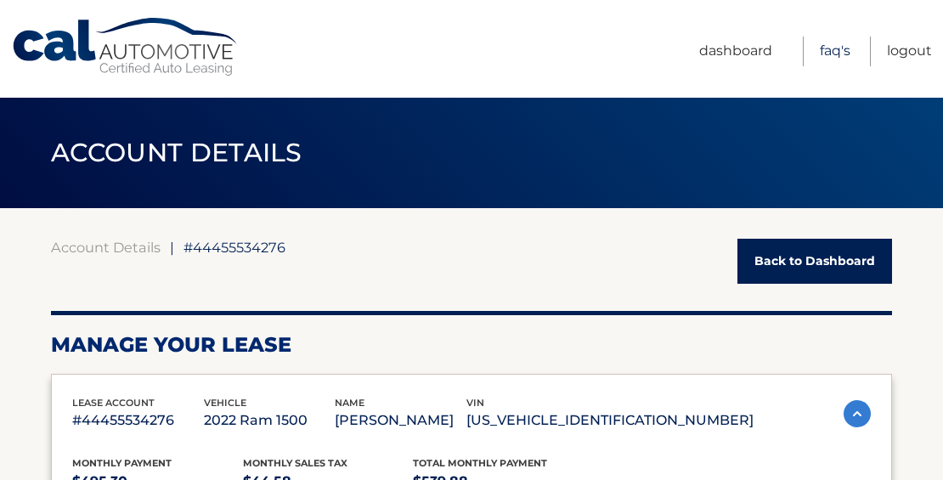
click at [838, 48] on link "FAQ's" at bounding box center [835, 52] width 31 height 30
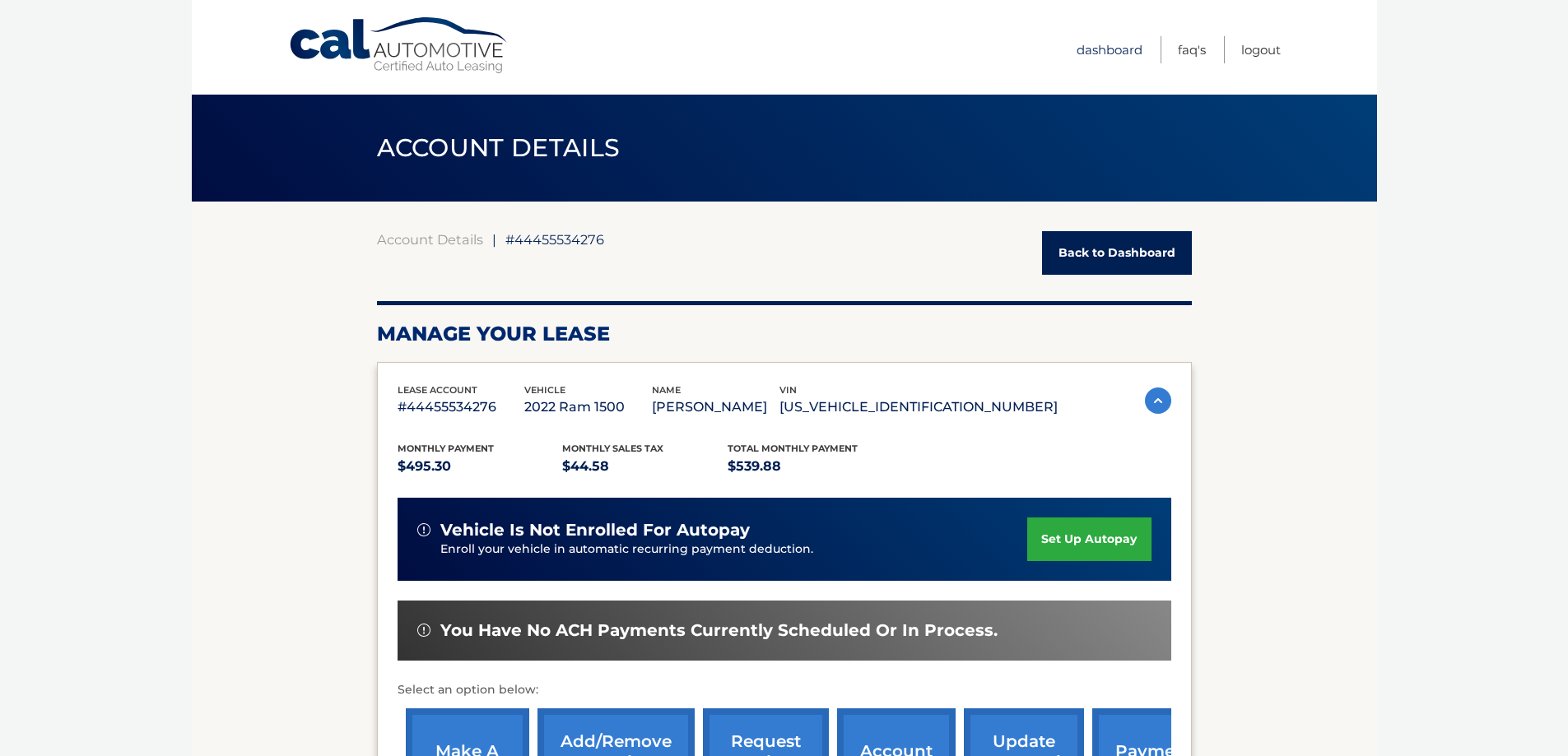
click at [1105, 44] on link "Dashboard" at bounding box center [1109, 49] width 66 height 27
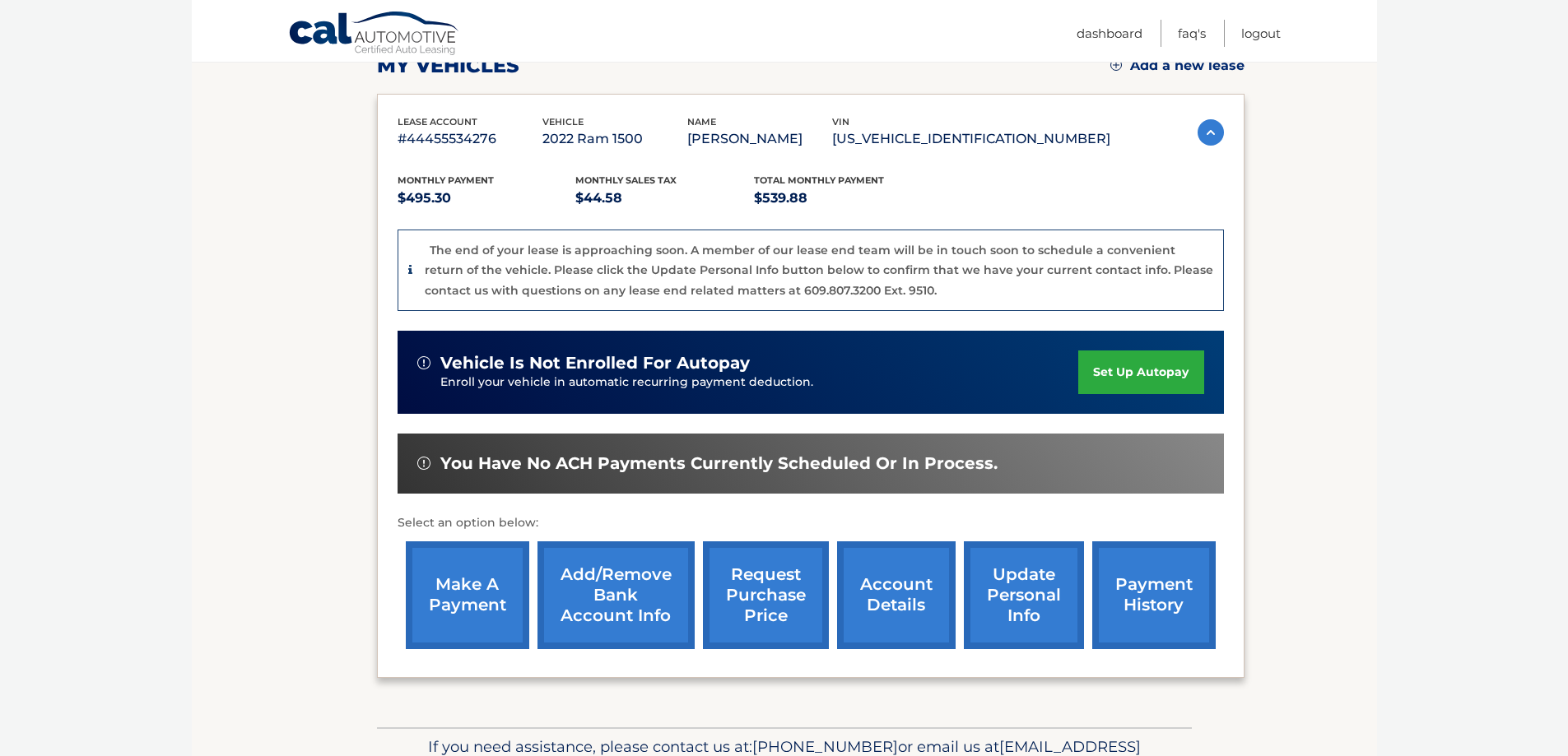
scroll to position [329, 0]
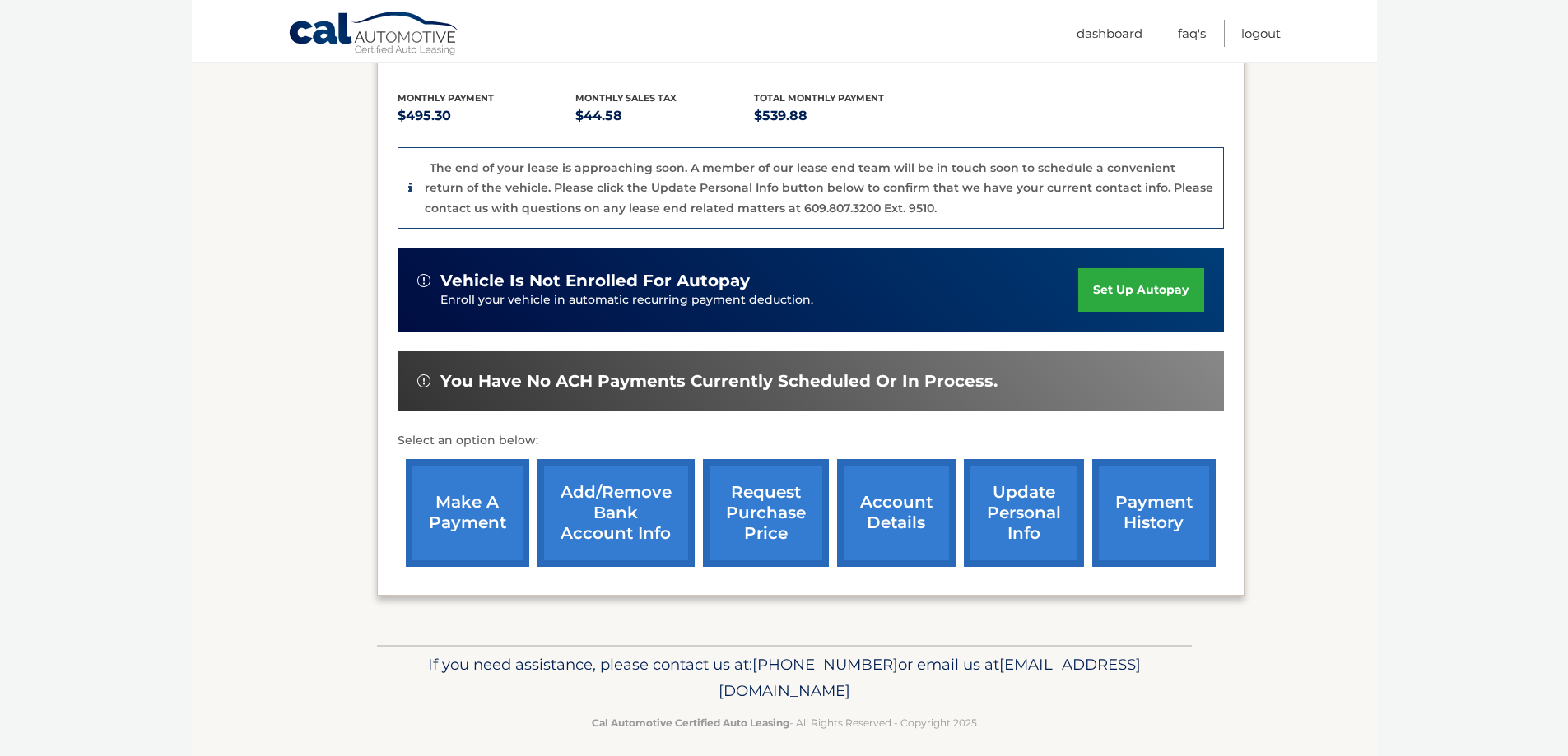
click at [914, 531] on link "account details" at bounding box center [896, 512] width 118 height 107
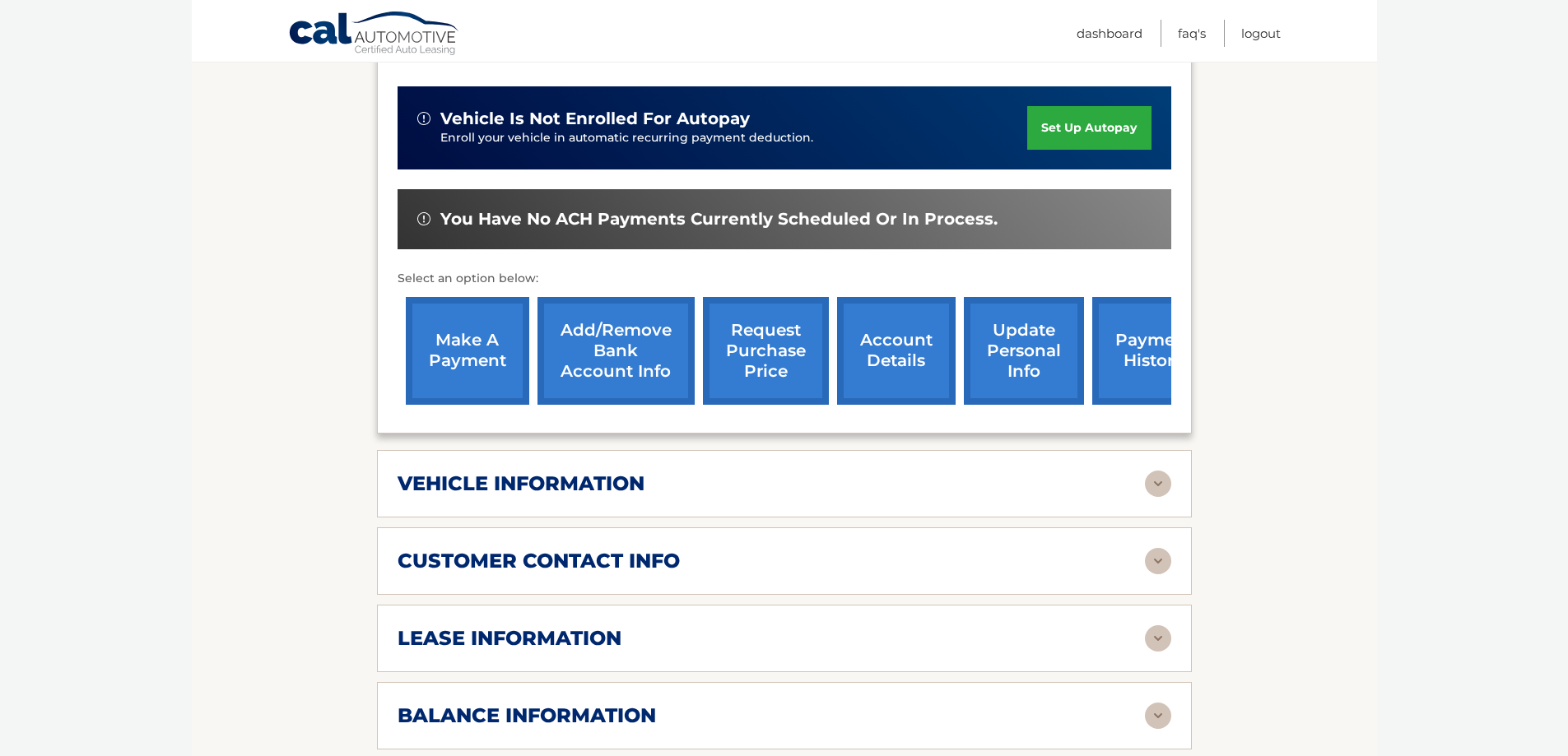
scroll to position [494, 0]
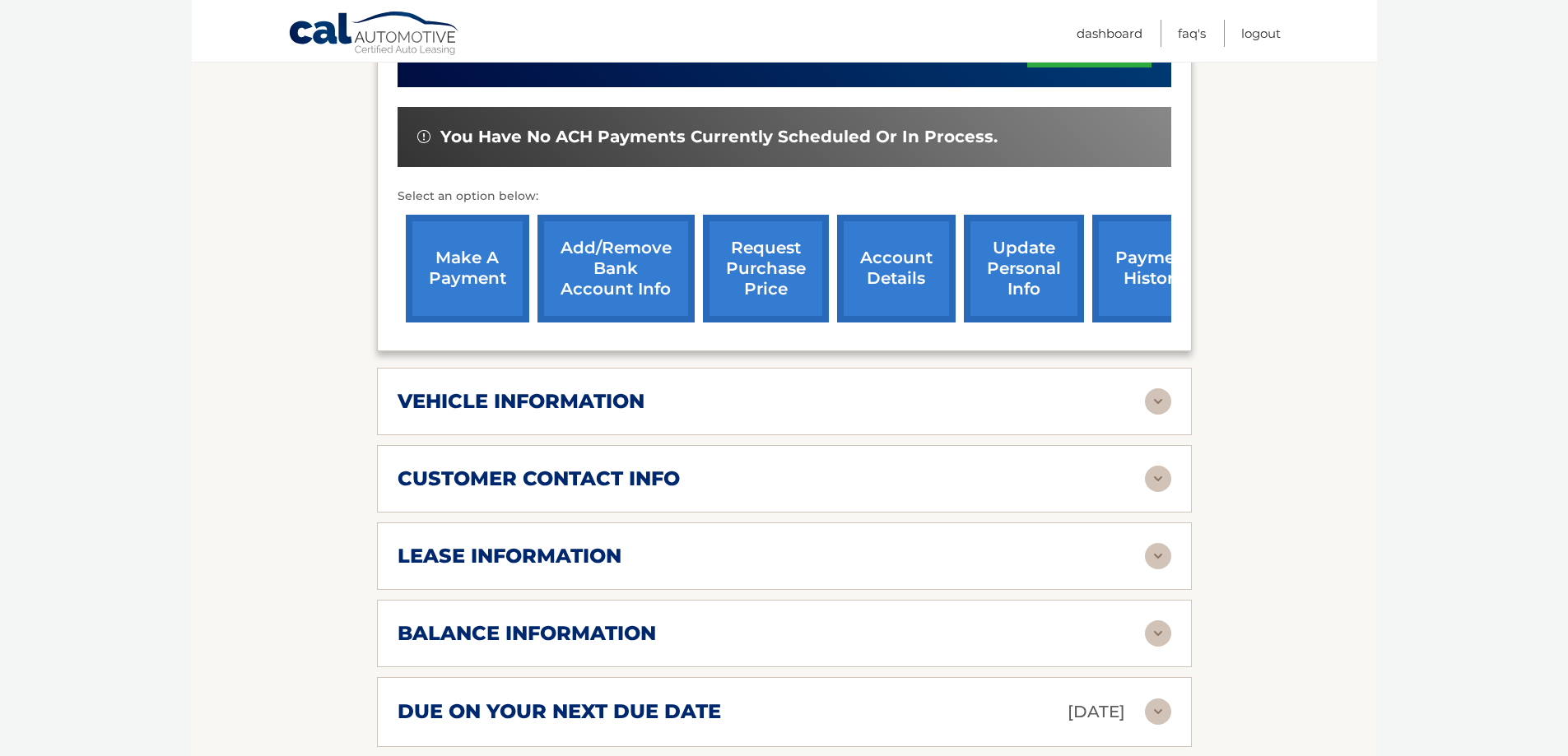
click at [543, 563] on h2 "lease information" at bounding box center [508, 556] width 224 height 24
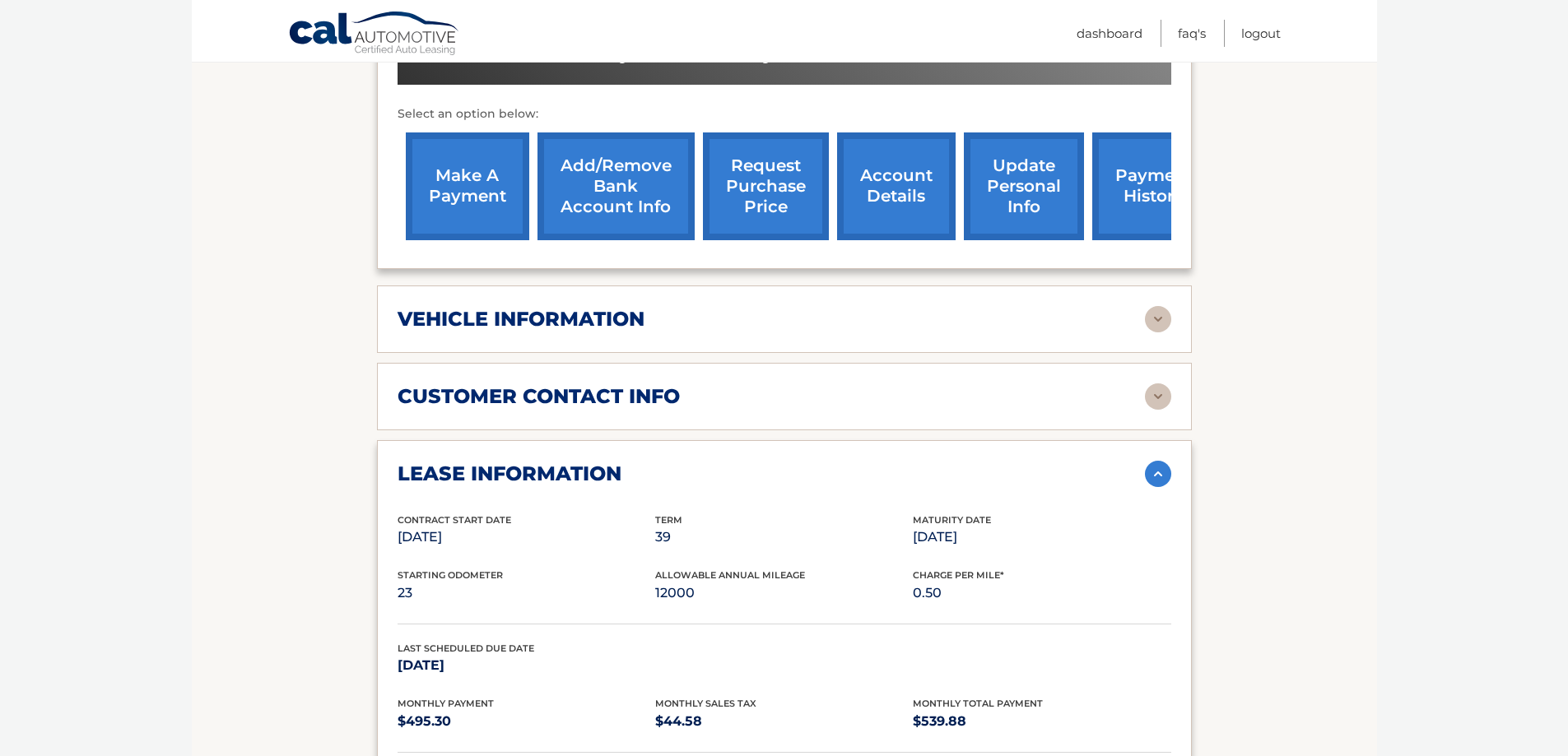
scroll to position [658, 0]
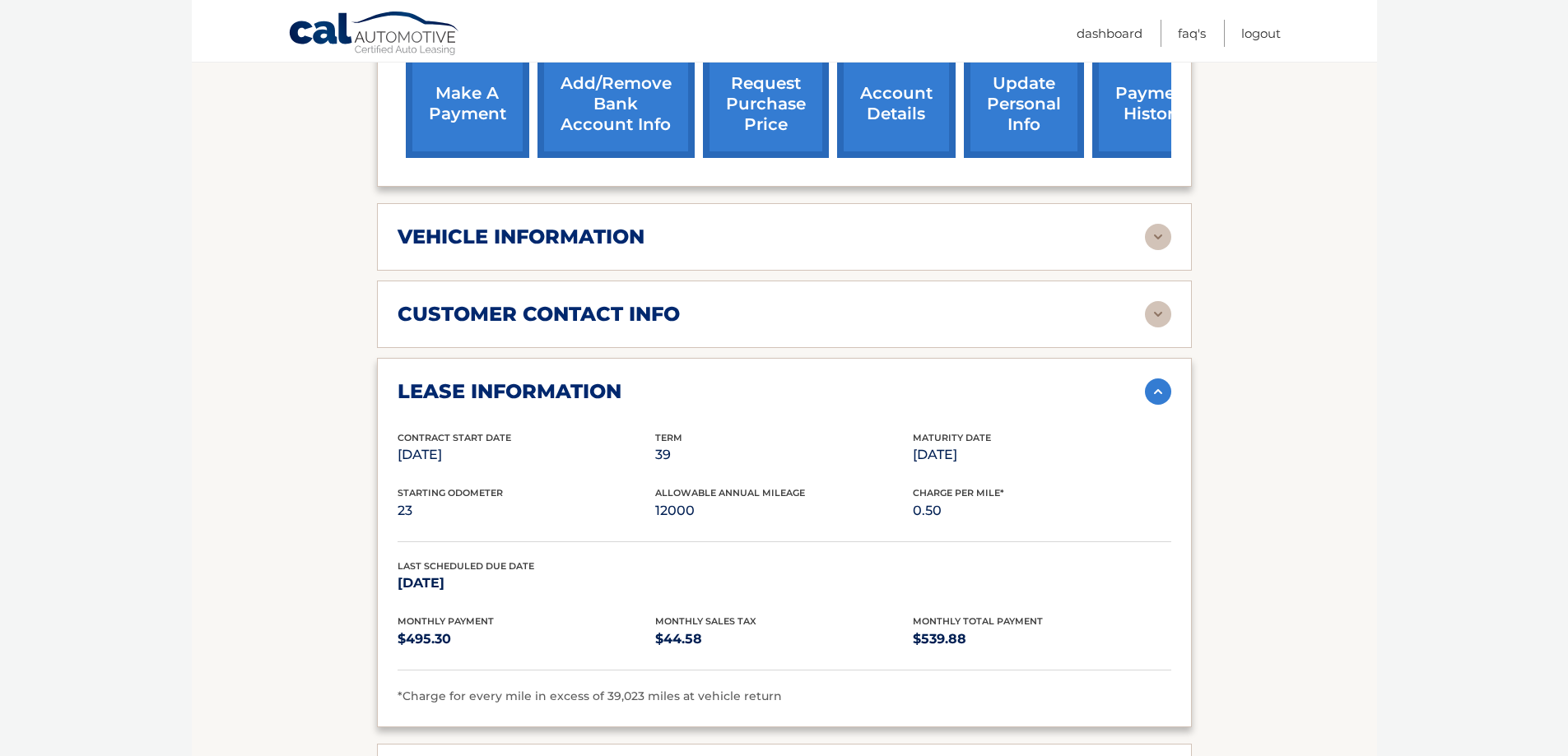
click at [1161, 393] on img at bounding box center [1157, 391] width 26 height 26
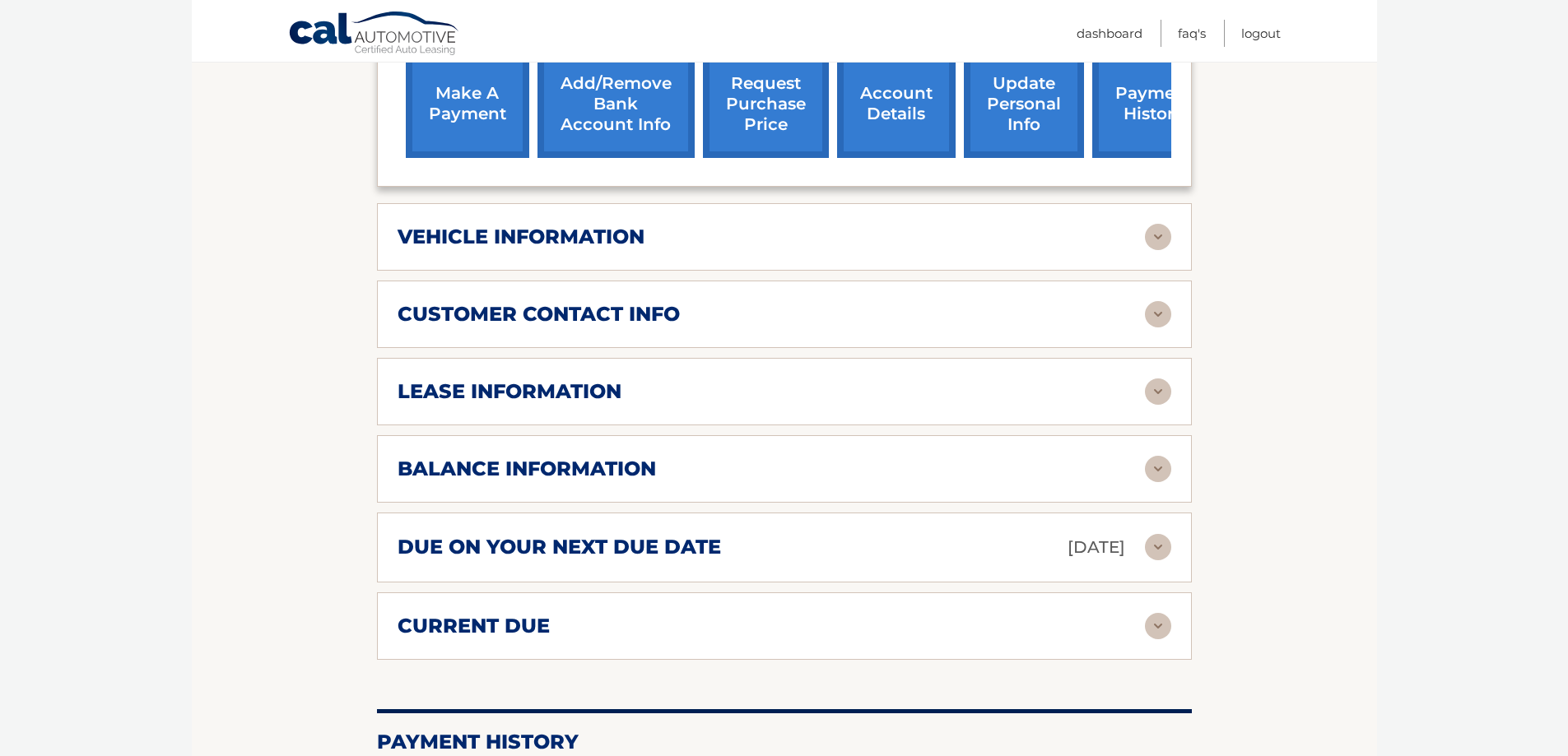
scroll to position [741, 0]
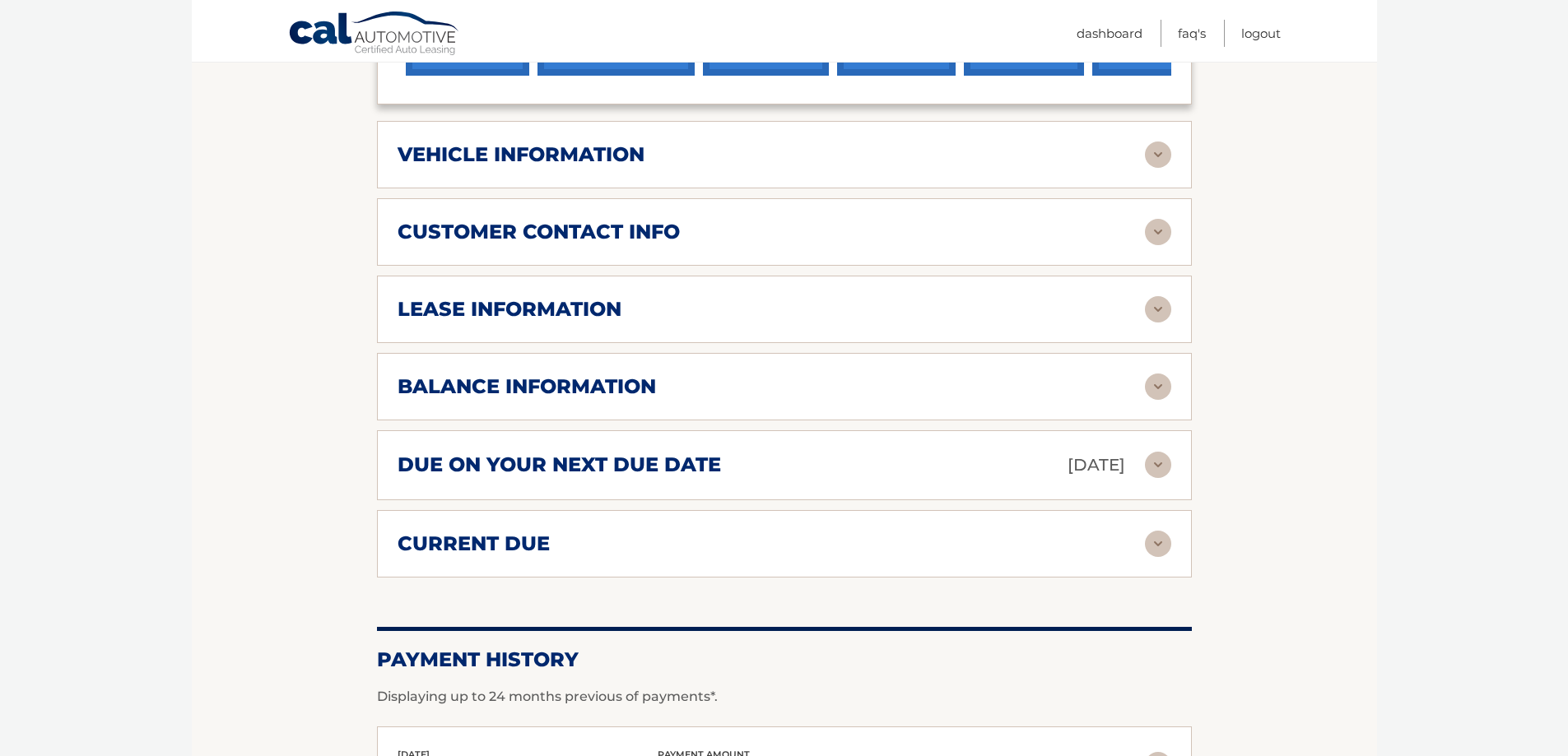
click at [1161, 393] on img at bounding box center [1157, 386] width 26 height 26
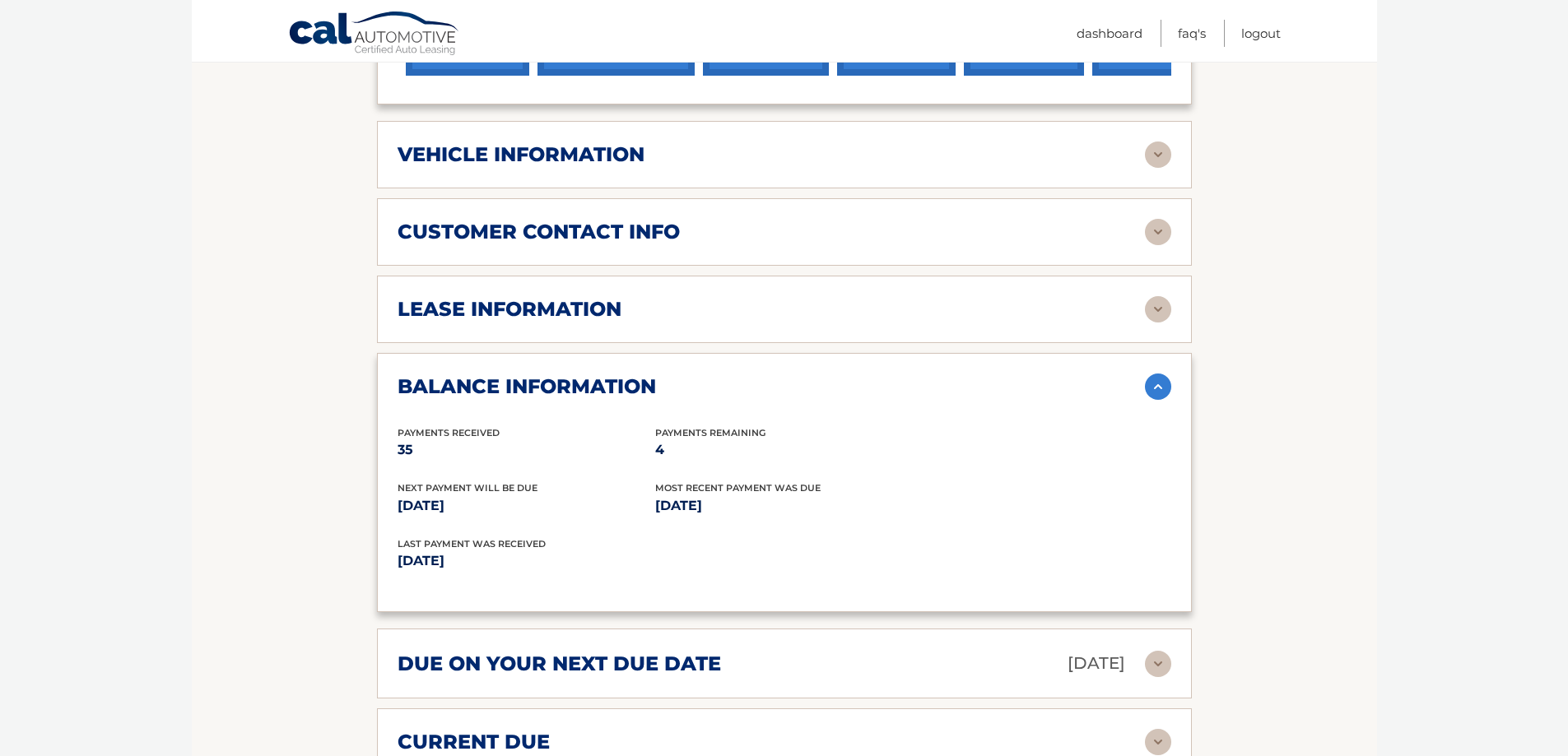
click at [1161, 393] on img at bounding box center [1157, 386] width 26 height 26
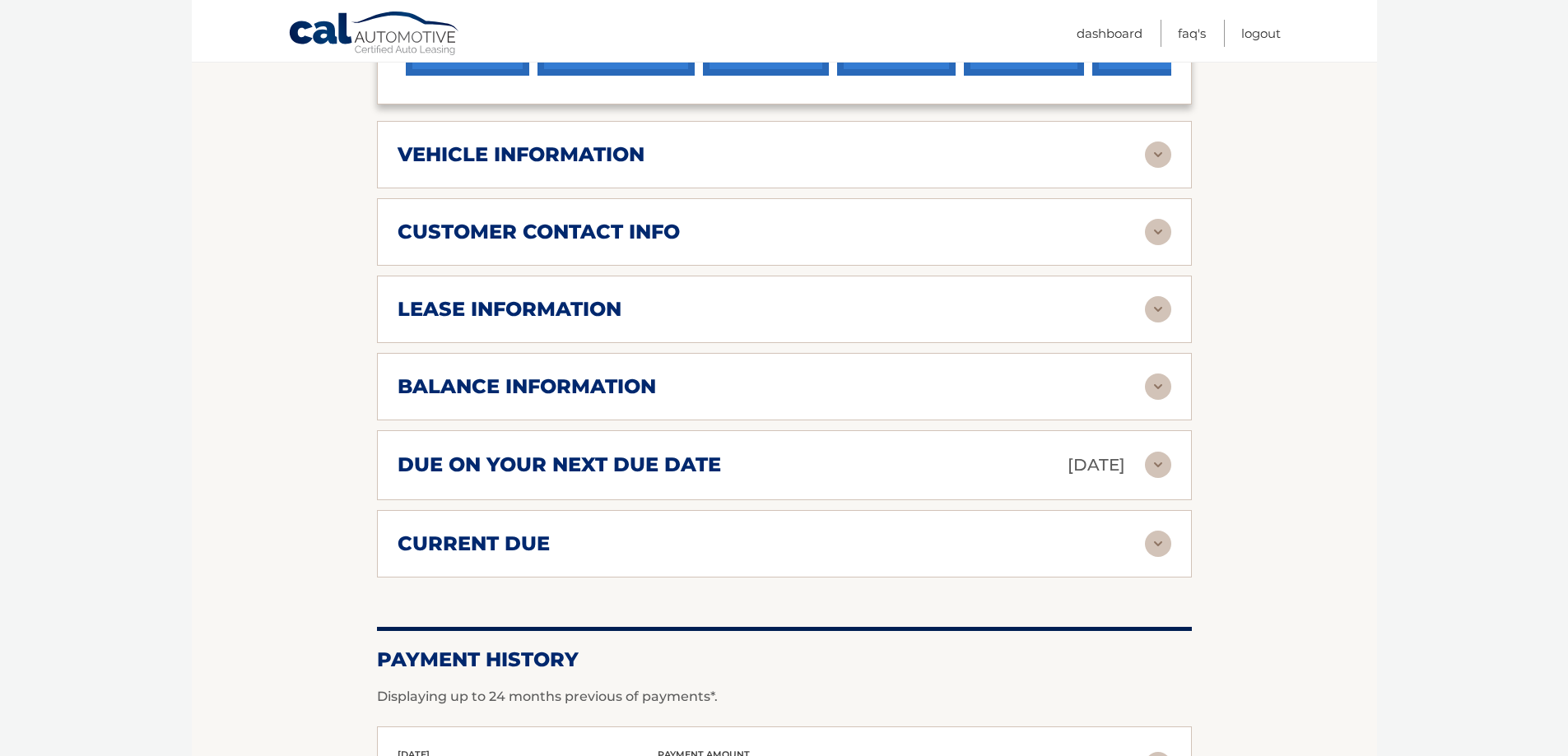
click at [1153, 461] on img at bounding box center [1157, 464] width 26 height 26
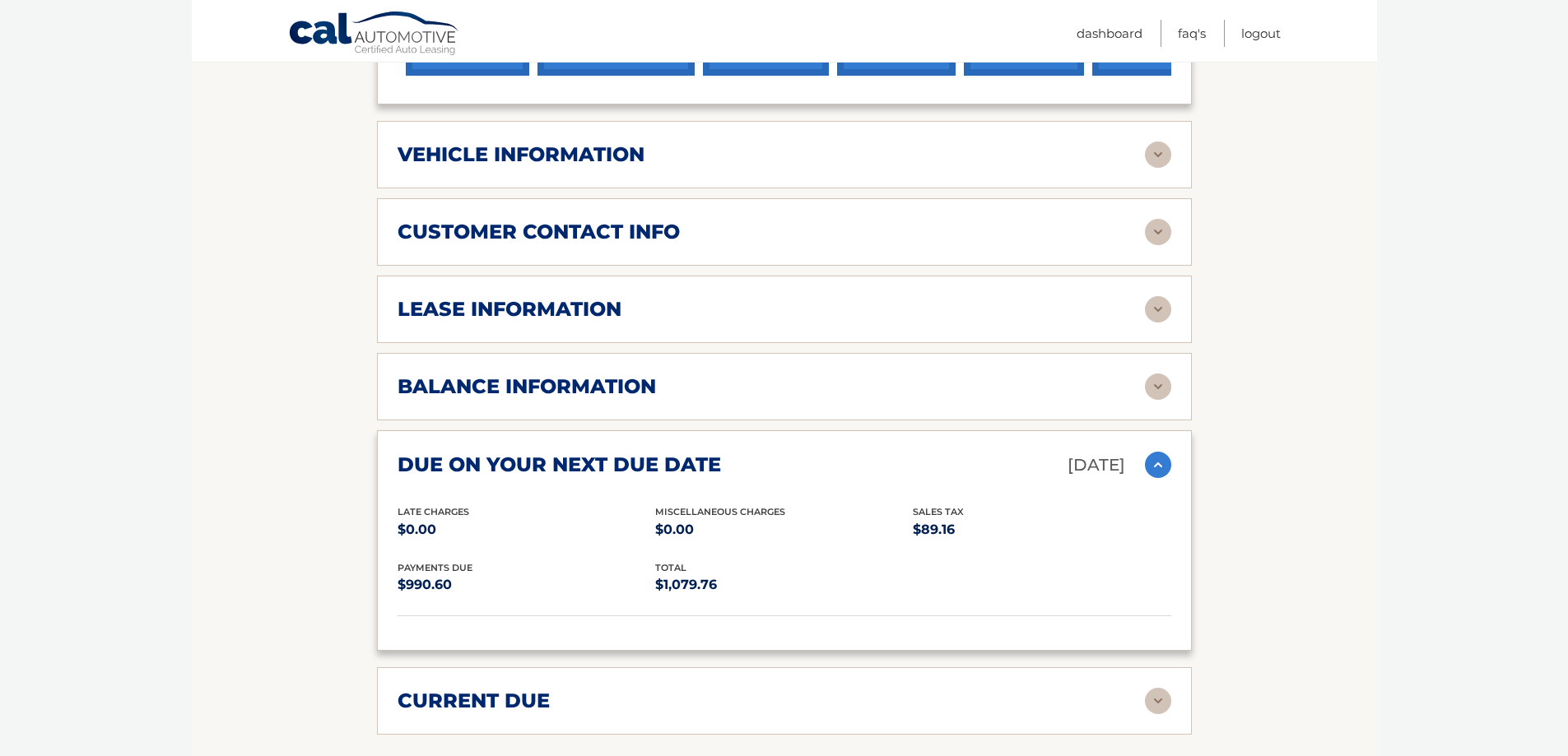
click at [1153, 461] on img at bounding box center [1157, 464] width 26 height 26
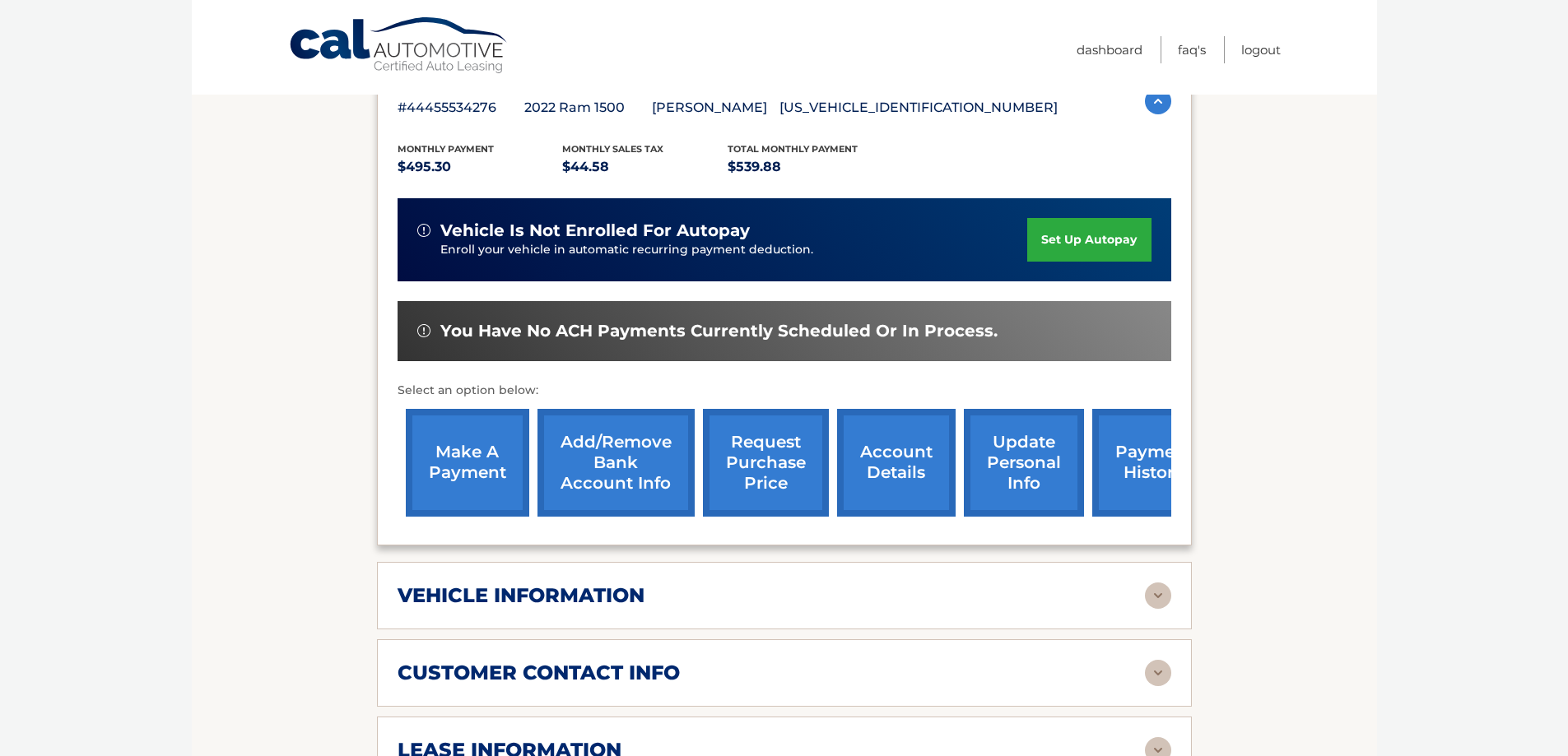
scroll to position [0, 0]
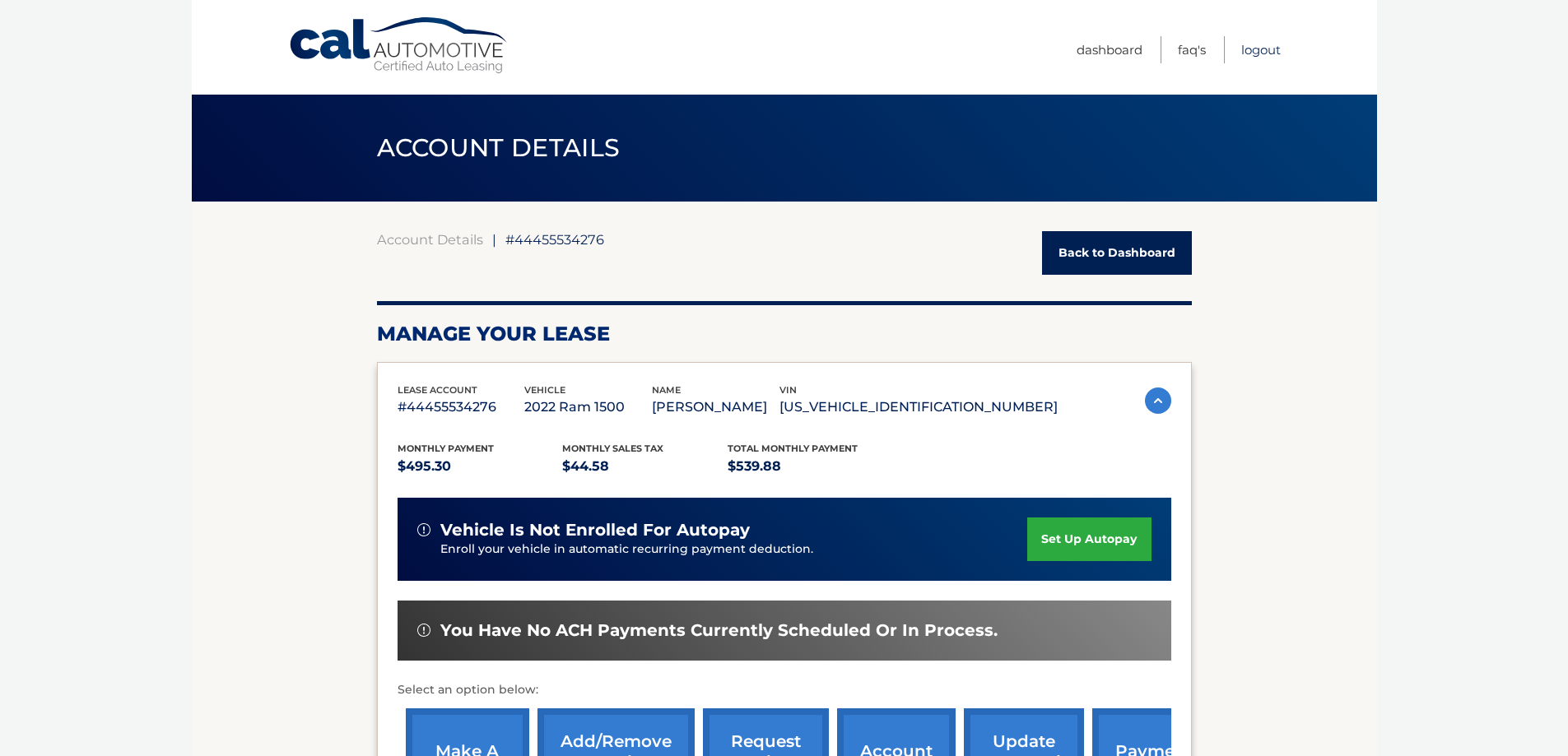
click at [1273, 56] on link "Logout" at bounding box center [1260, 49] width 40 height 27
